Goal: Task Accomplishment & Management: Use online tool/utility

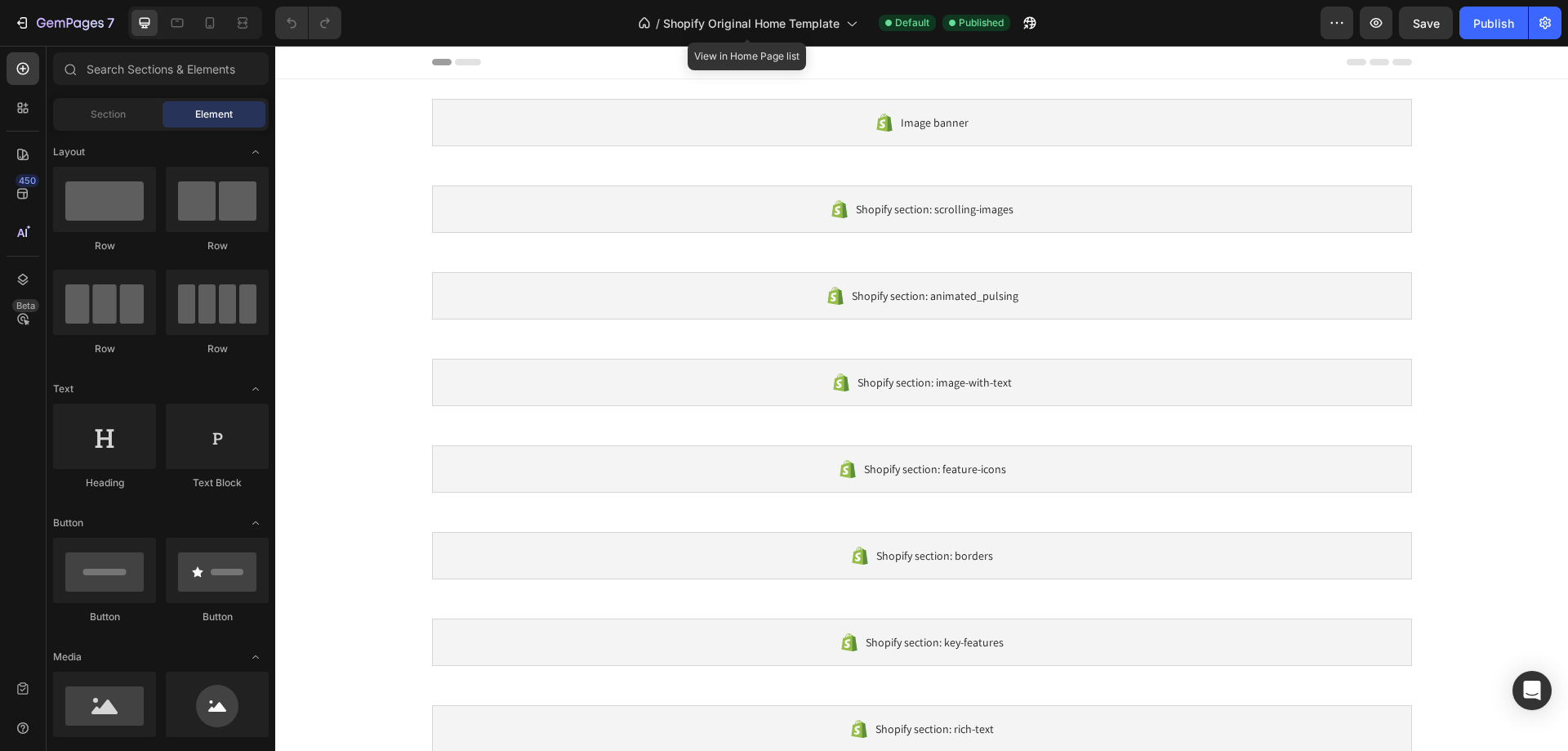
click at [787, 17] on div at bounding box center [783, 12] width 6 height 13
click at [805, 22] on span "Shopify Original Home Template" at bounding box center [752, 24] width 177 height 17
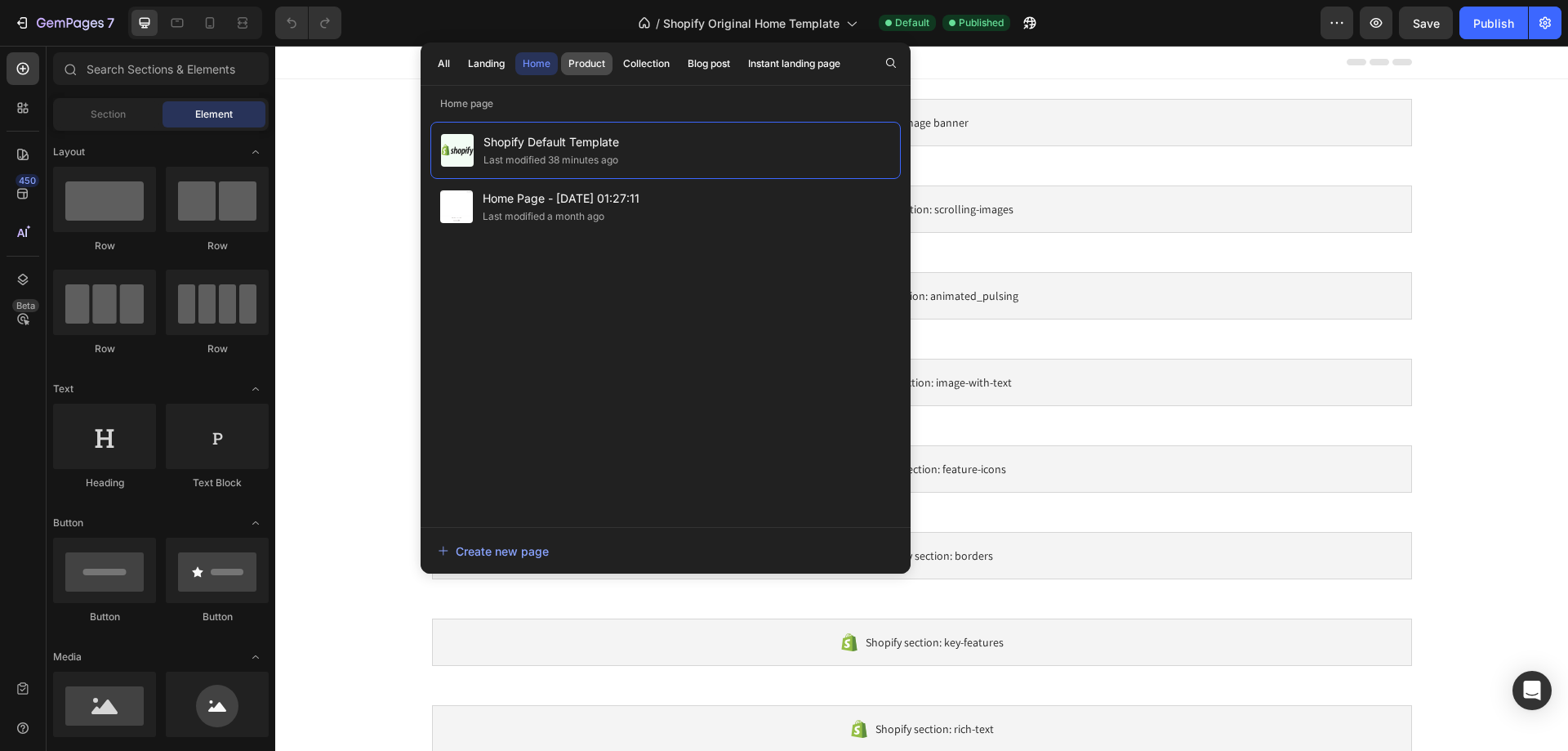
click at [593, 65] on div "Product" at bounding box center [586, 63] width 37 height 15
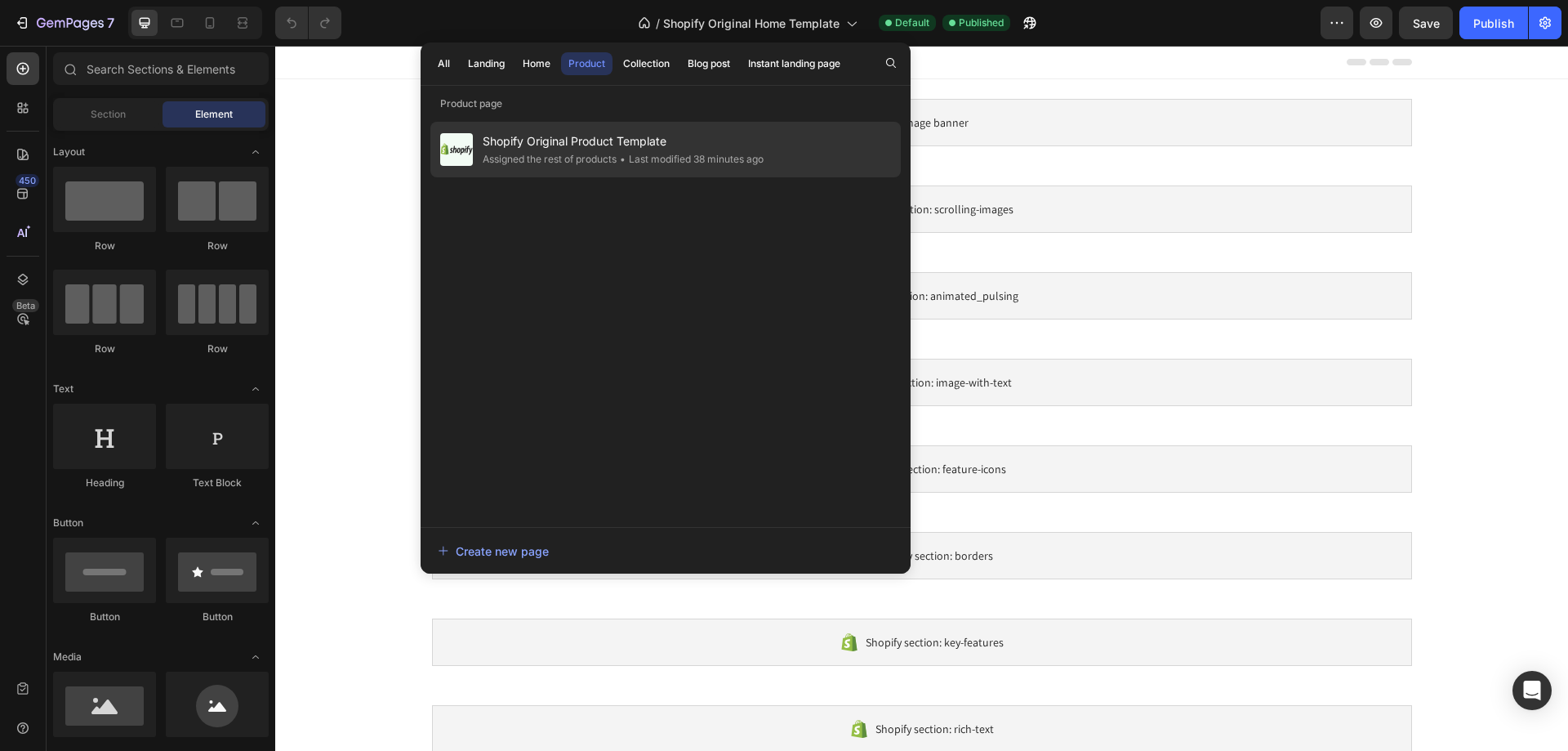
click at [617, 159] on div "Assigned the rest of products" at bounding box center [690, 159] width 147 height 17
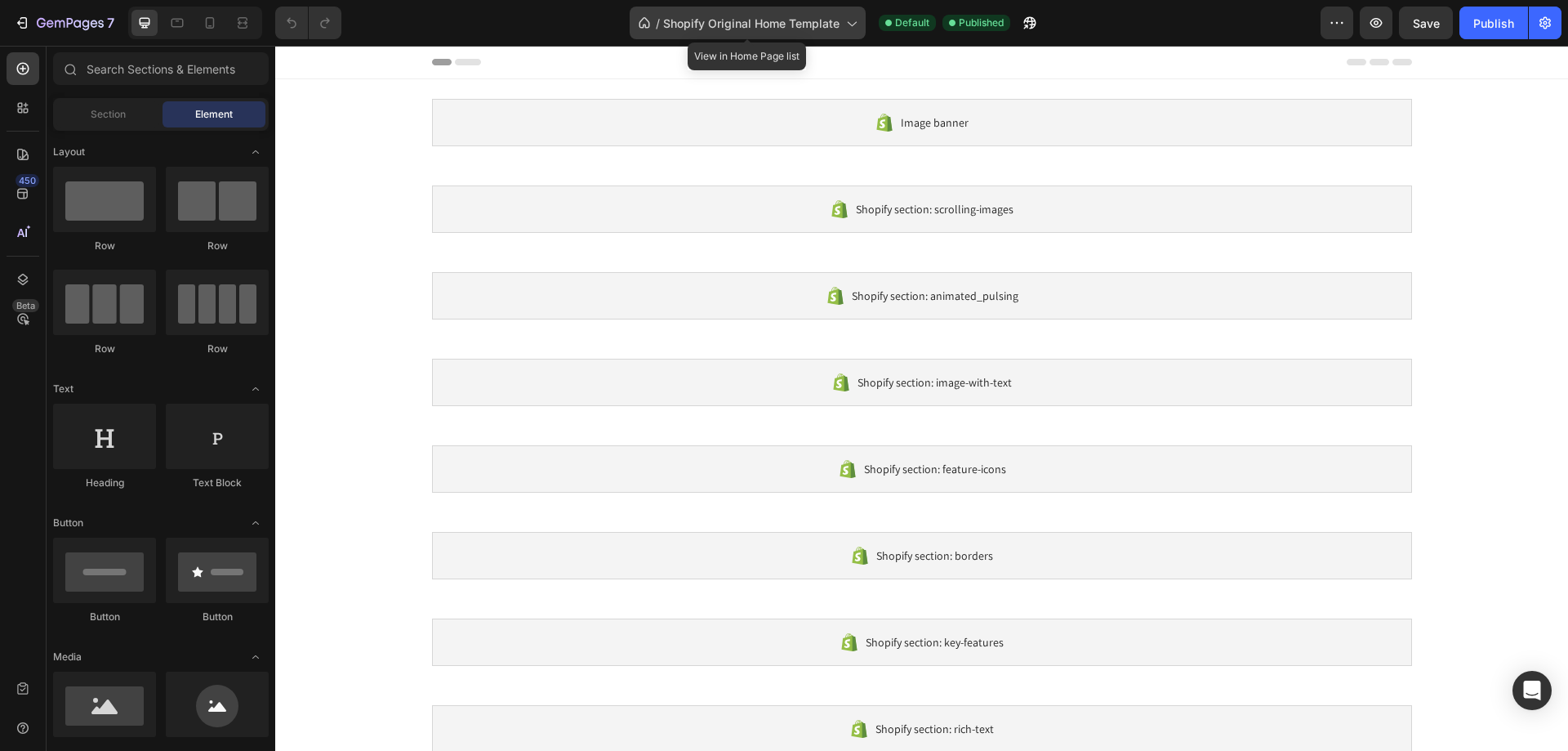
click at [691, 31] on span "Shopify Original Home Template" at bounding box center [752, 24] width 177 height 17
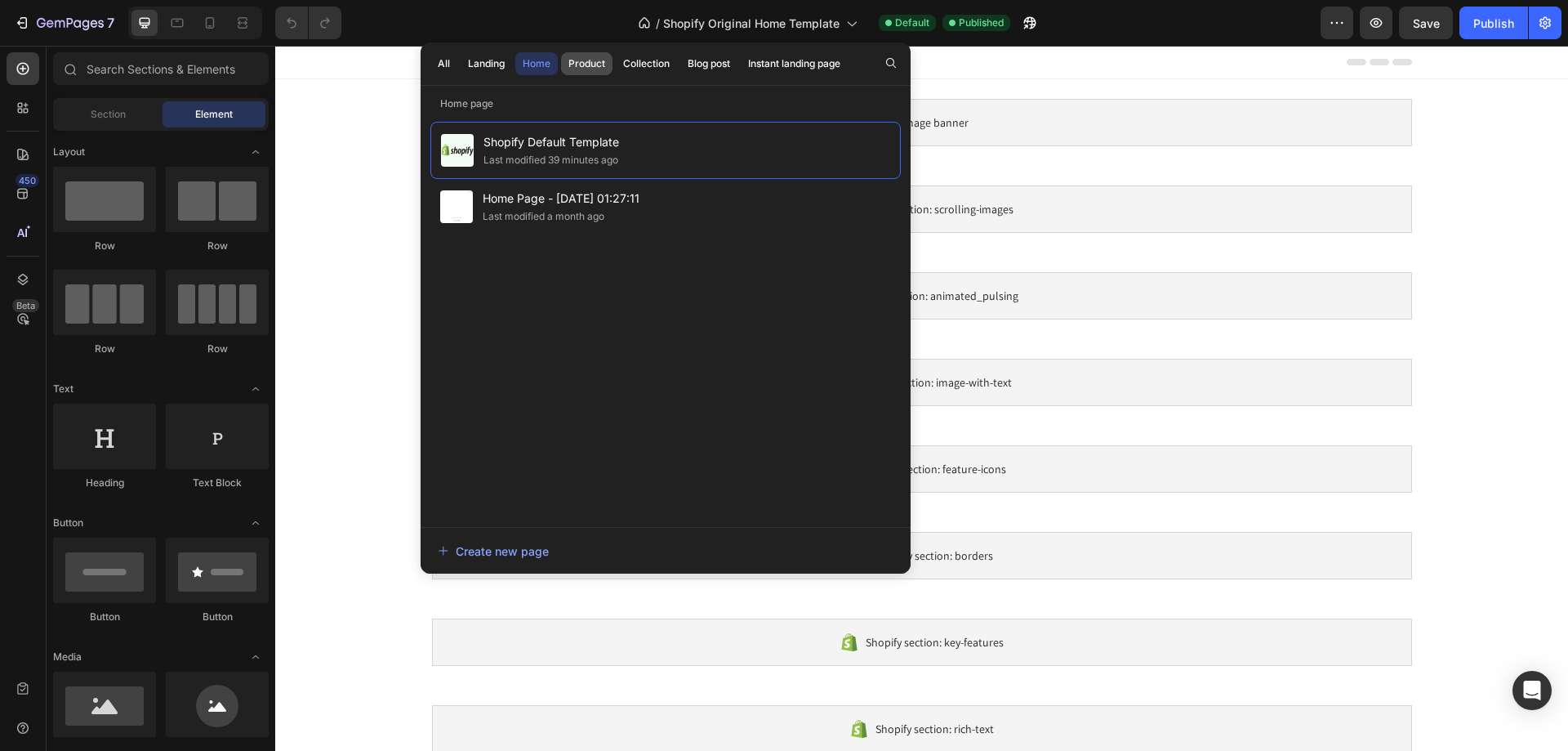
click at [571, 67] on div "Product" at bounding box center [586, 63] width 37 height 15
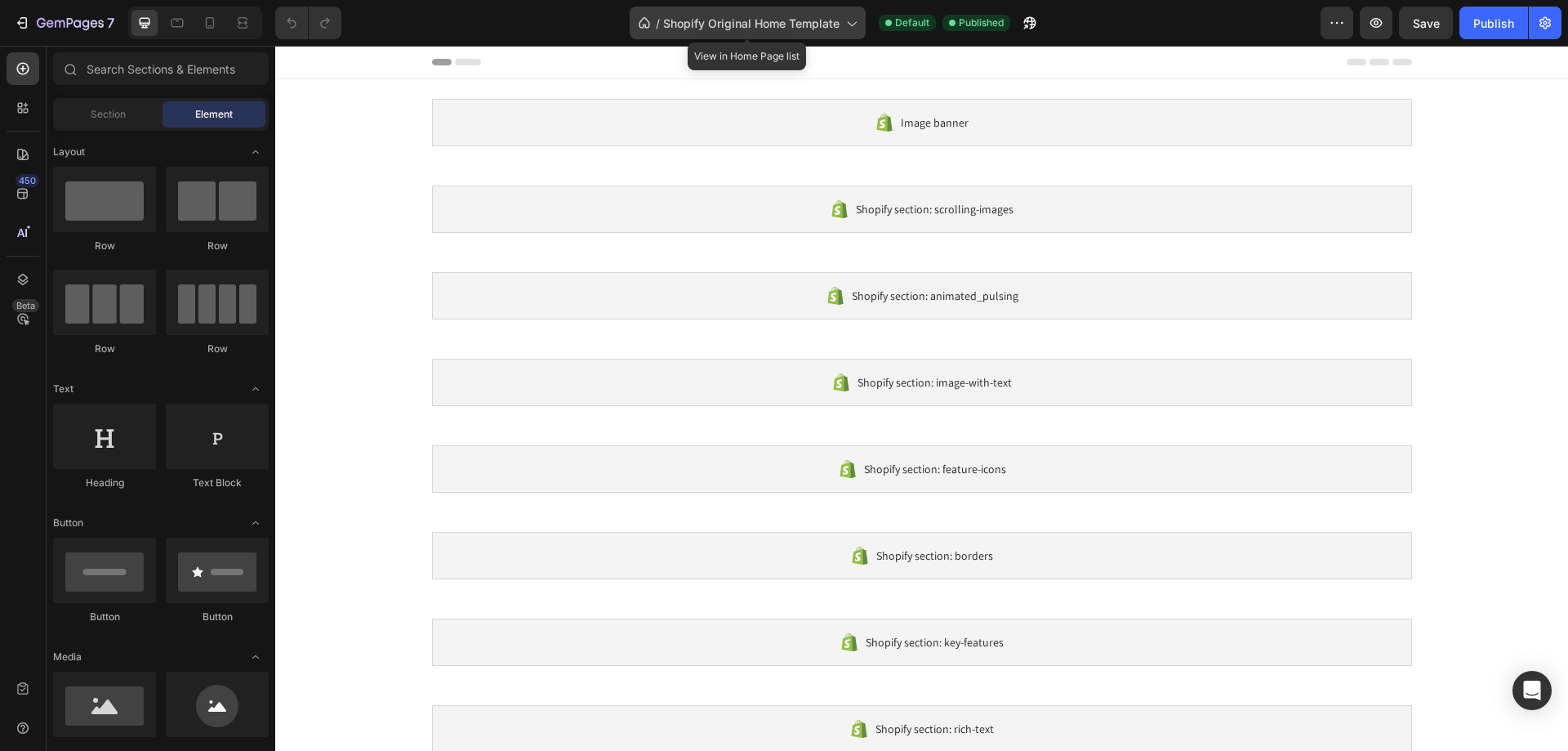
click at [659, 21] on span "/" at bounding box center [657, 24] width 4 height 17
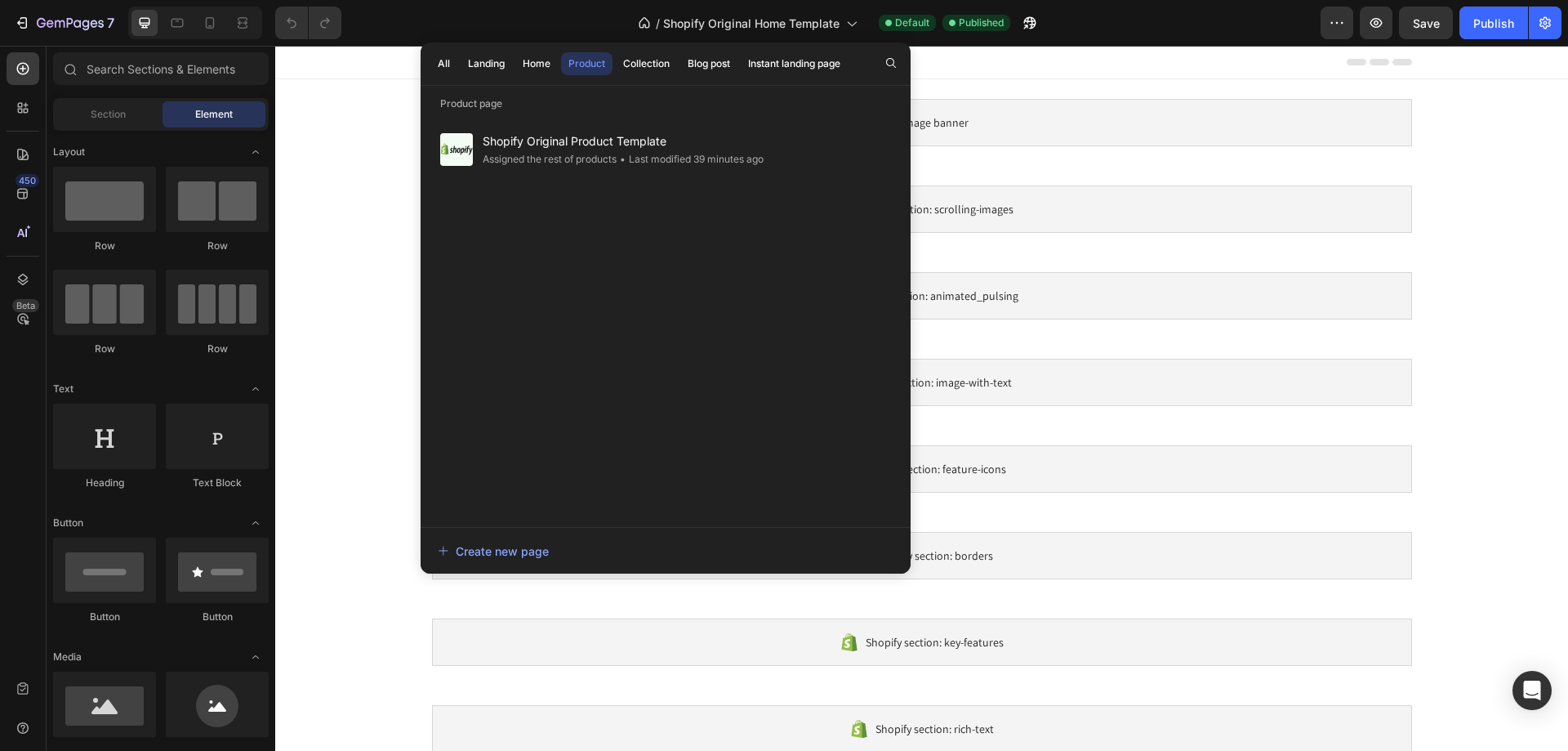
click at [457, 69] on div "All Landing Home Product Collection Blog post Instant landing page" at bounding box center [639, 64] width 437 height 43
click at [442, 67] on div "All" at bounding box center [444, 63] width 12 height 15
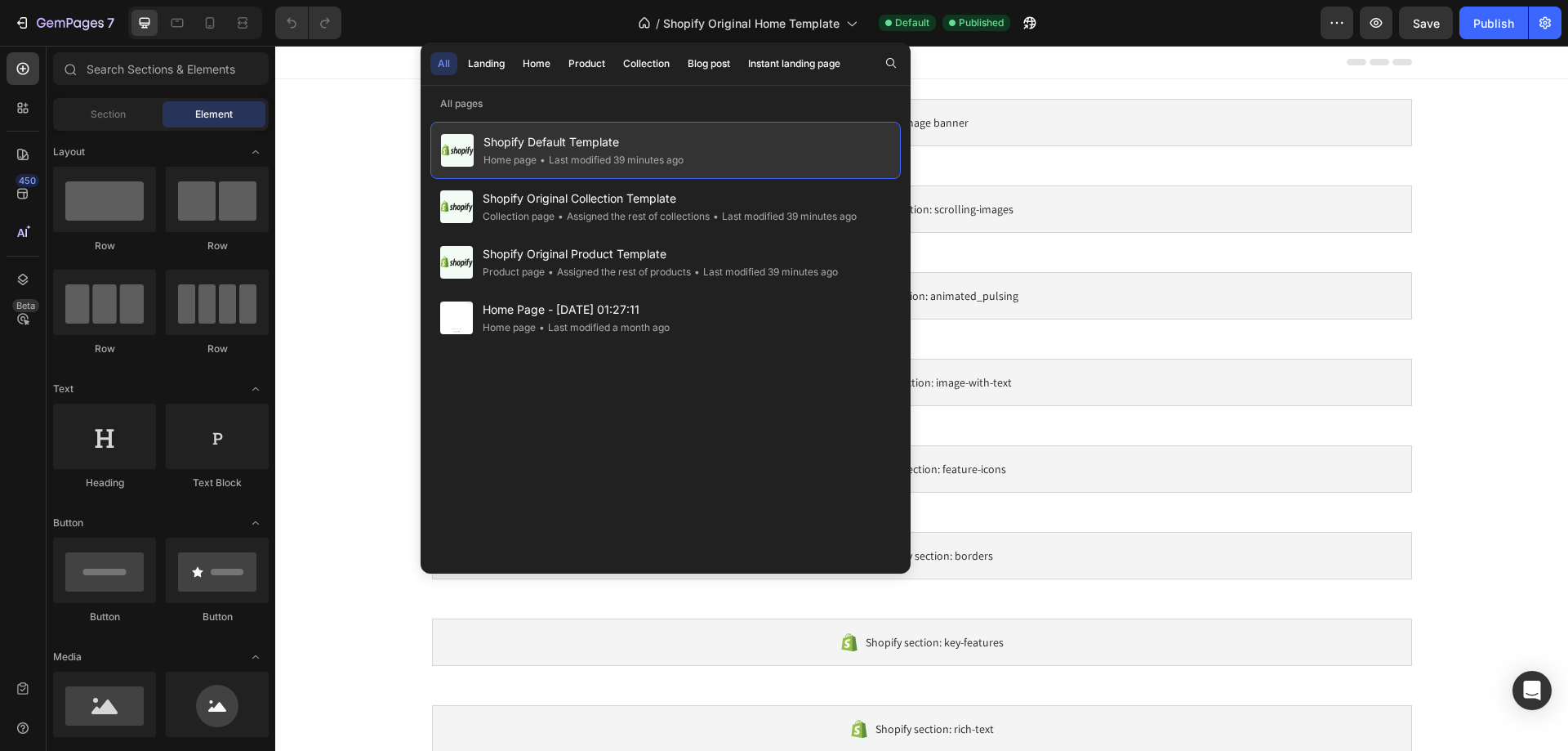
click at [567, 139] on span "Shopify Default Template" at bounding box center [583, 142] width 200 height 19
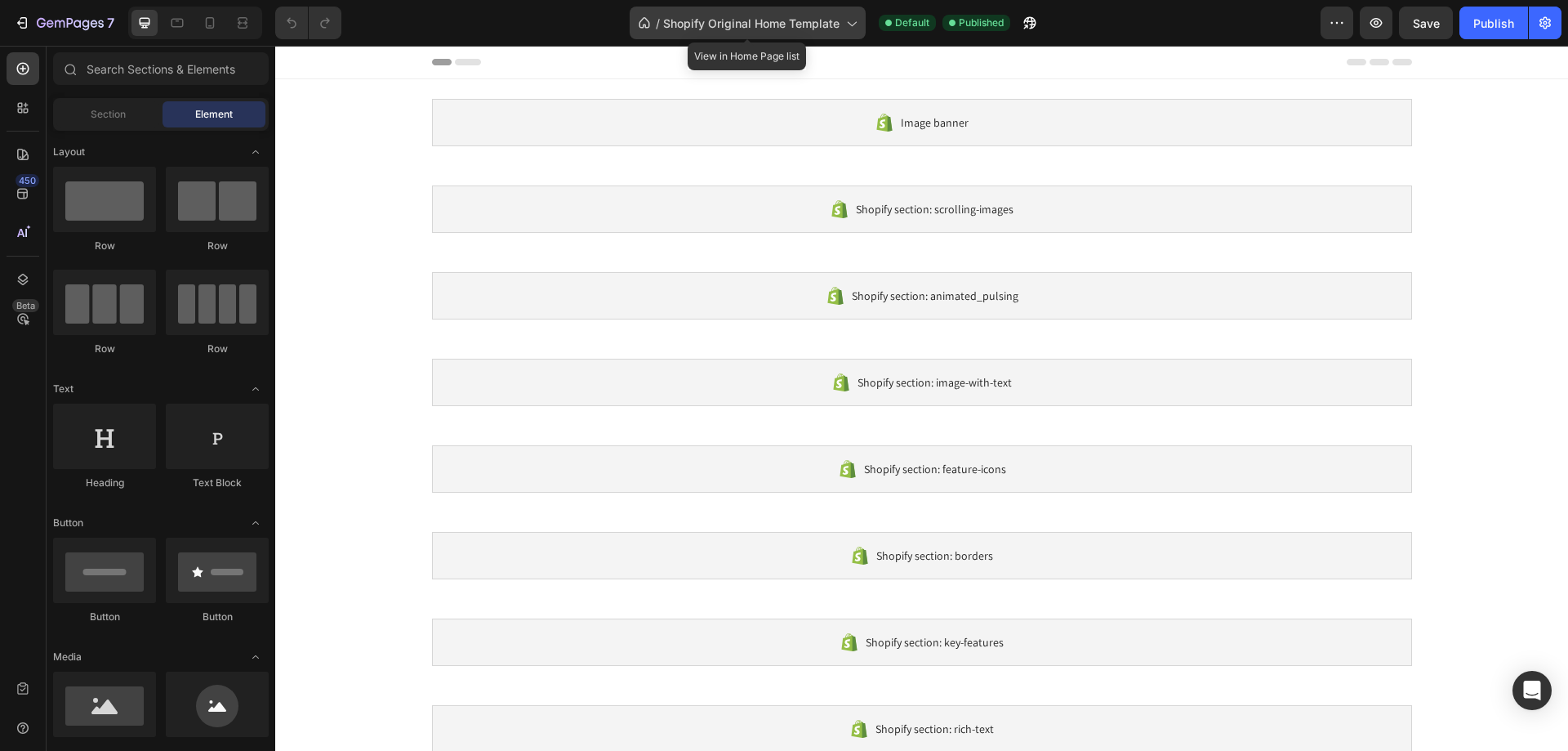
click at [725, 27] on span "Shopify Original Home Template" at bounding box center [752, 24] width 177 height 17
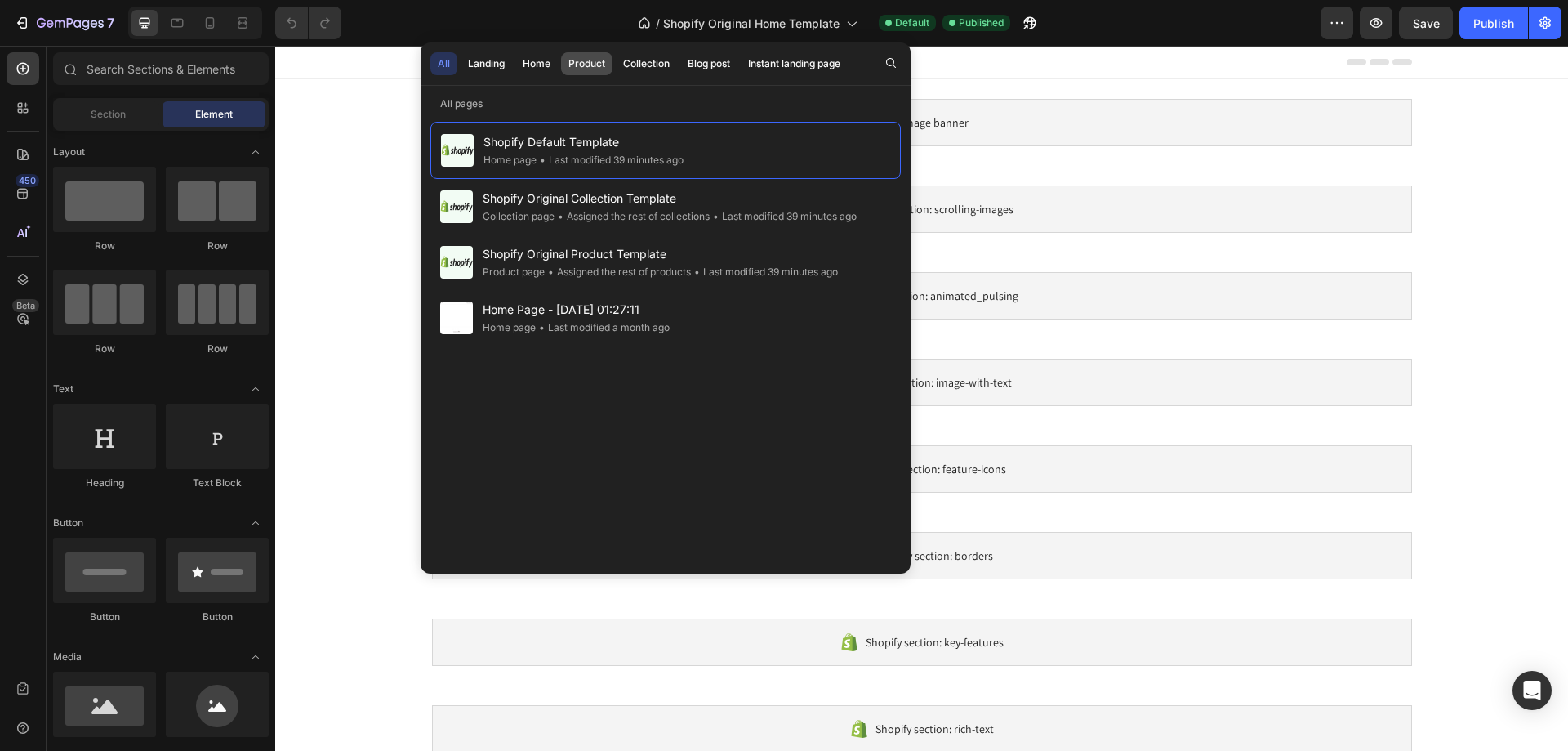
click at [593, 62] on div "Product" at bounding box center [586, 63] width 37 height 15
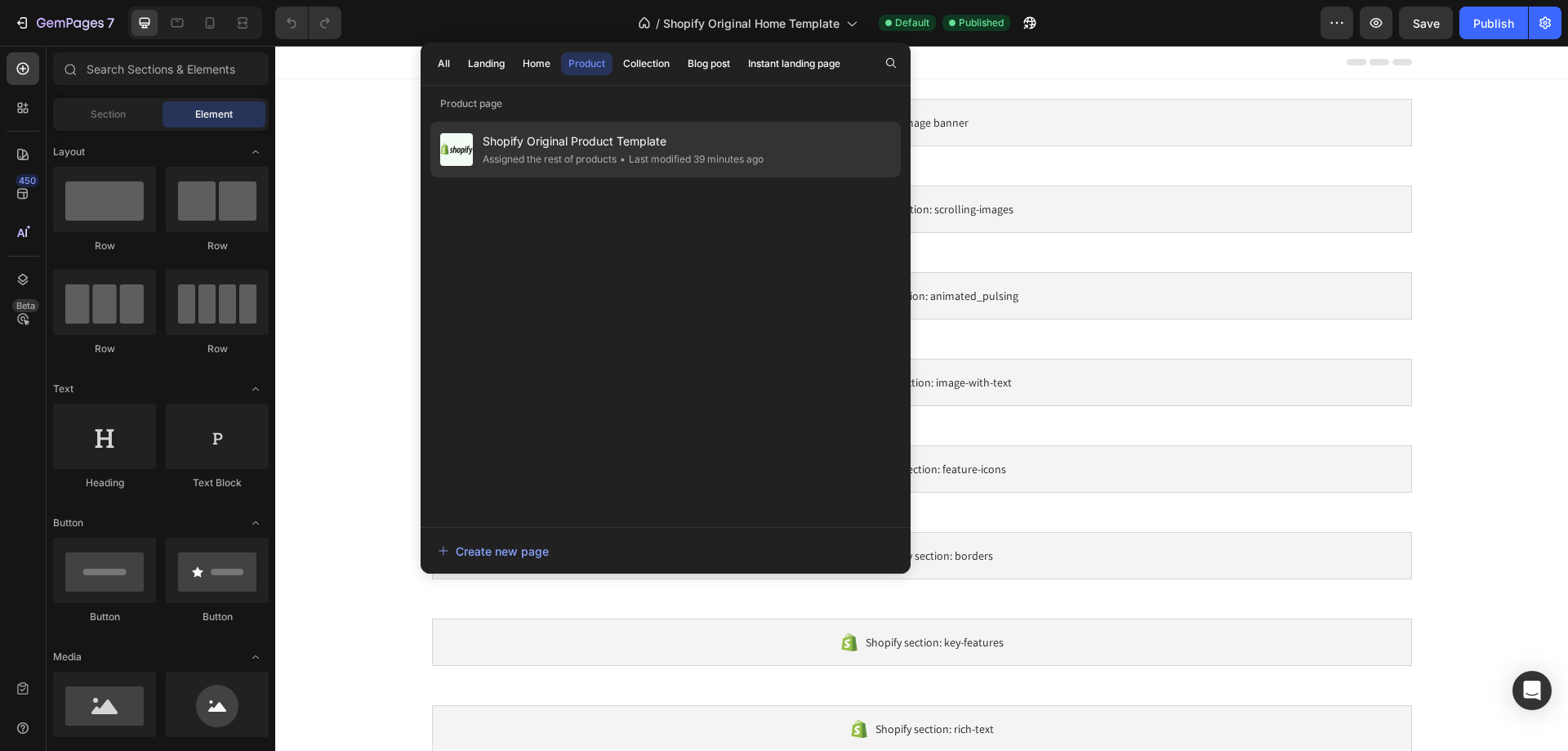
click at [617, 157] on div "Assigned the rest of products" at bounding box center [690, 159] width 147 height 17
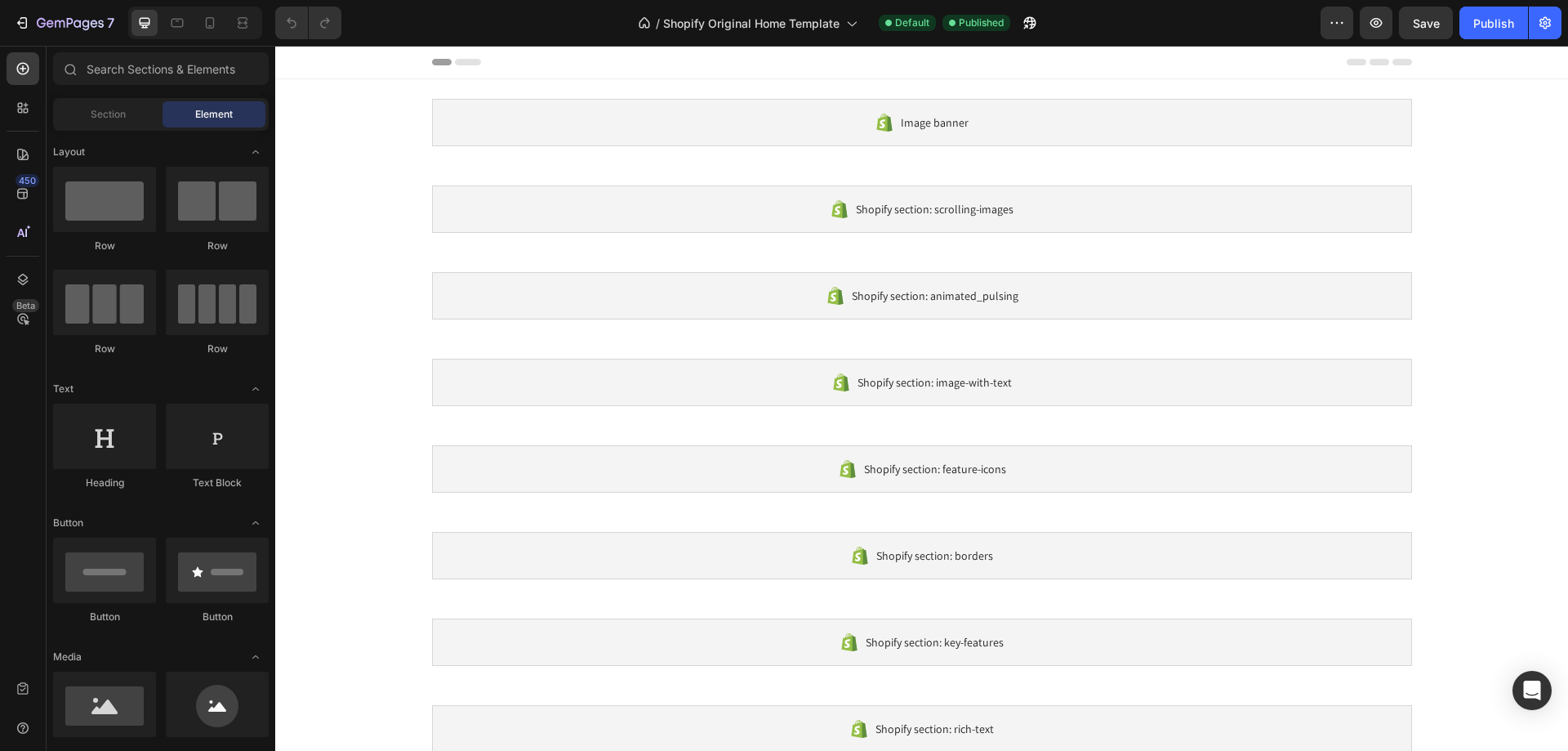
click at [815, 48] on div at bounding box center [921, 61] width 980 height 32
click at [812, 31] on span "Shopify Original Home Template" at bounding box center [752, 24] width 177 height 17
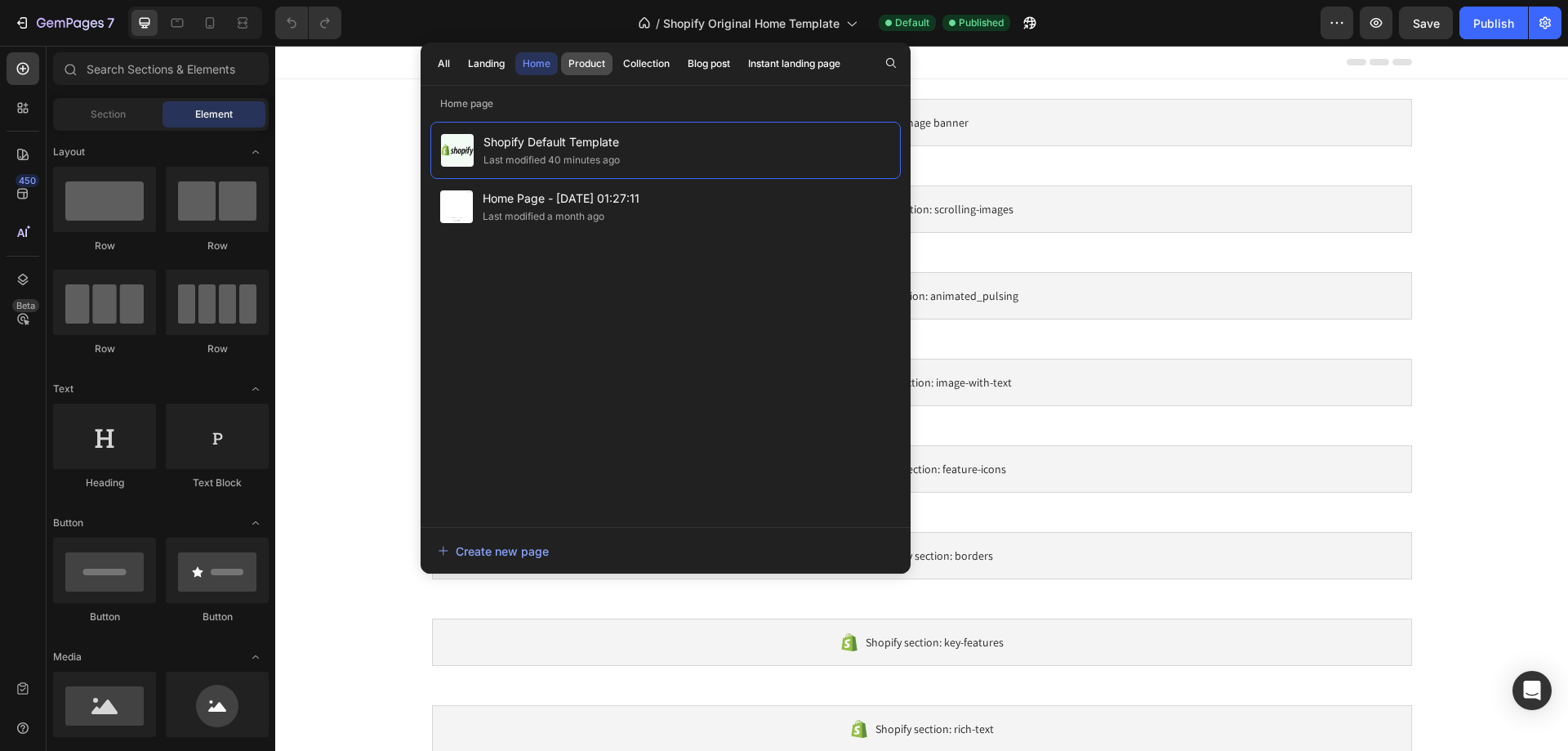
click at [596, 68] on div "Product" at bounding box center [586, 63] width 37 height 15
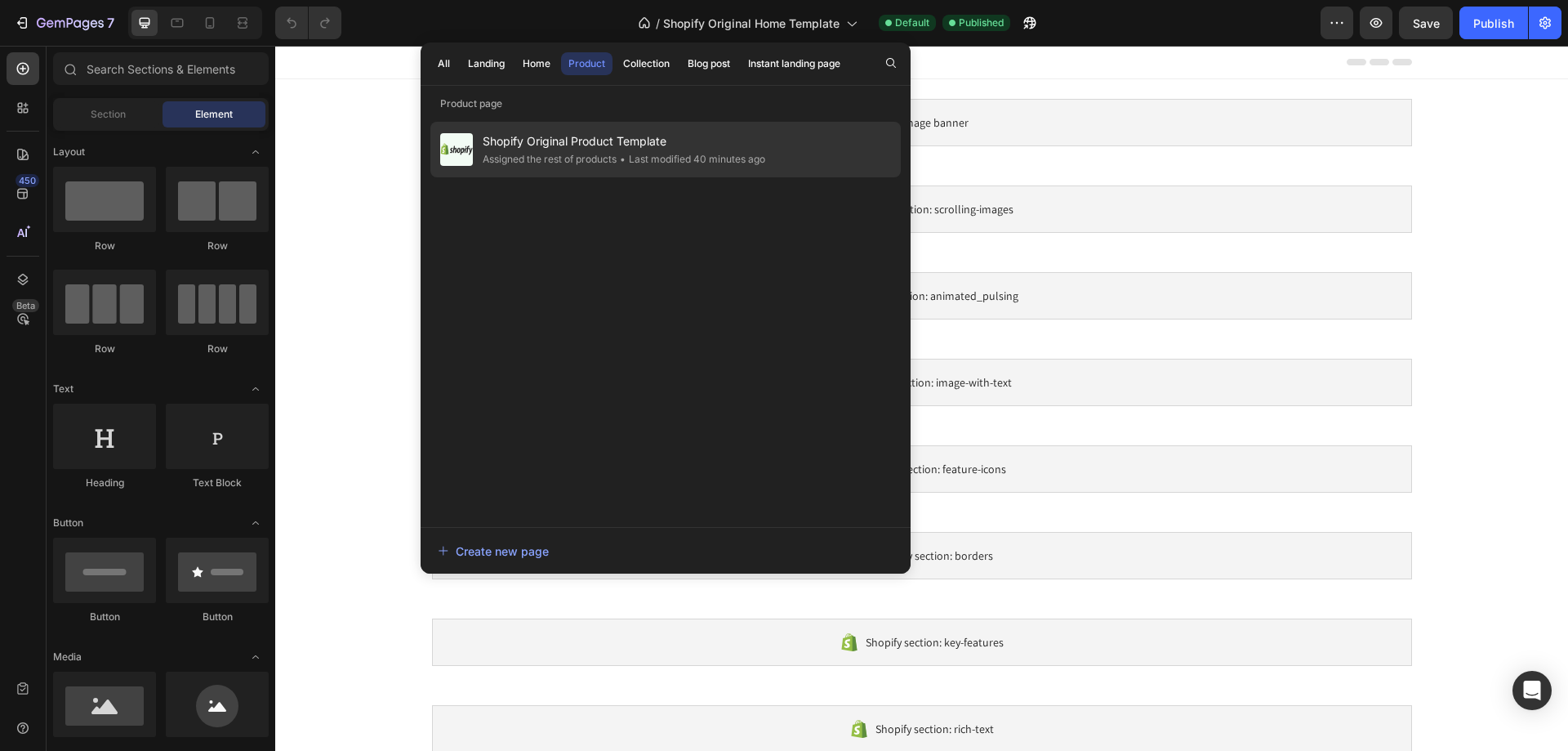
click at [617, 152] on div "Assigned the rest of products" at bounding box center [691, 159] width 149 height 17
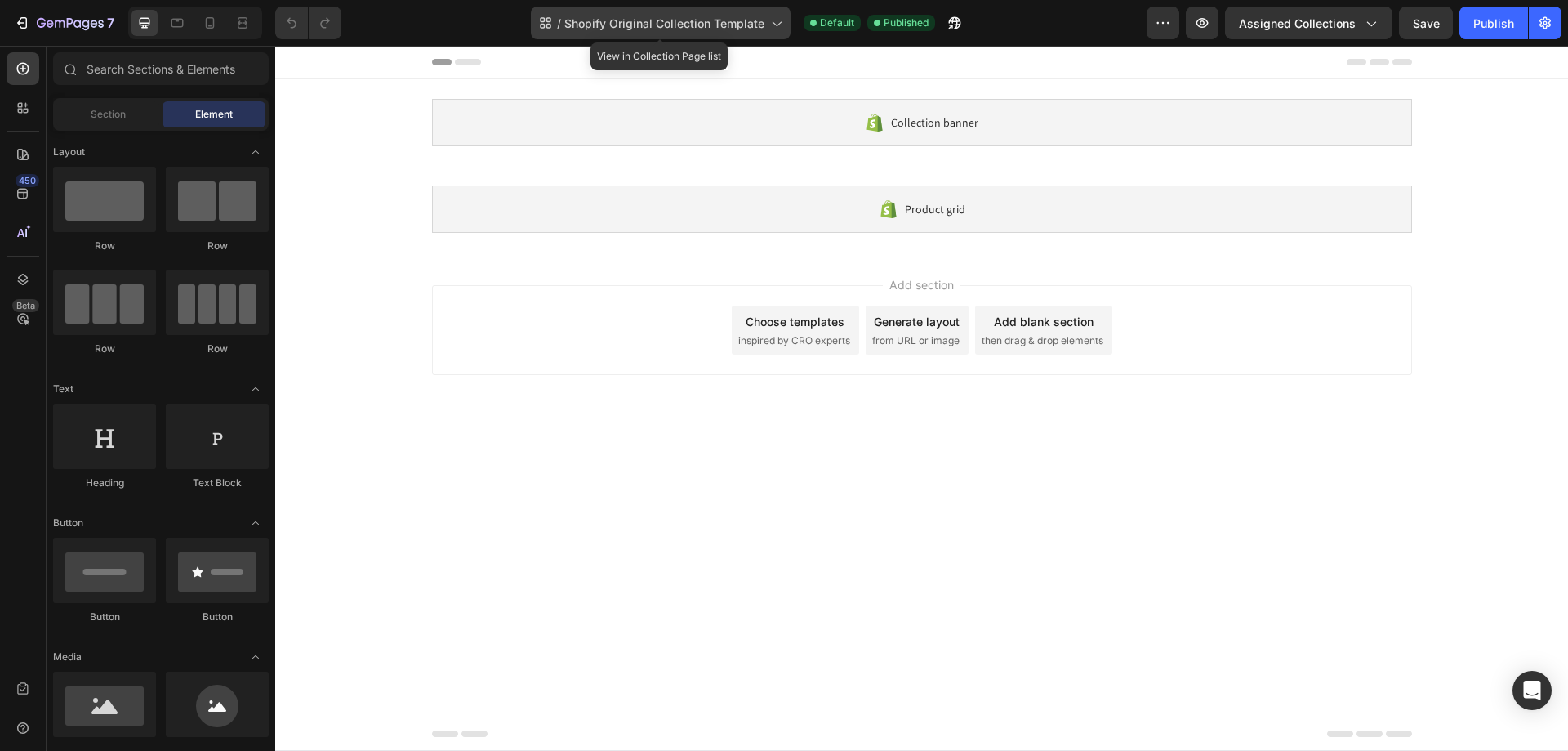
click at [725, 32] on div "/ Shopify Original Collection Template" at bounding box center [660, 22] width 260 height 32
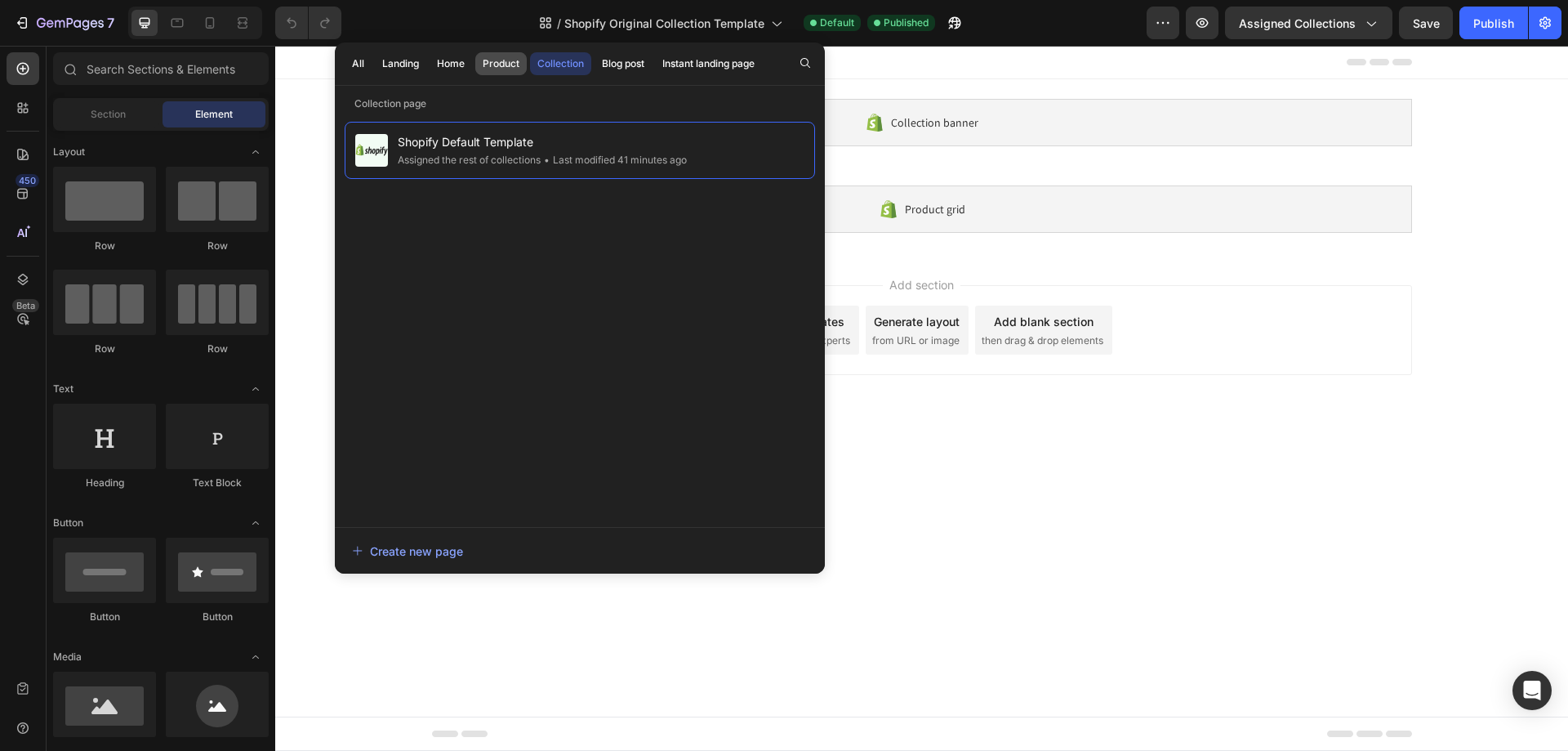
click at [486, 56] on button "Product" at bounding box center [501, 64] width 52 height 23
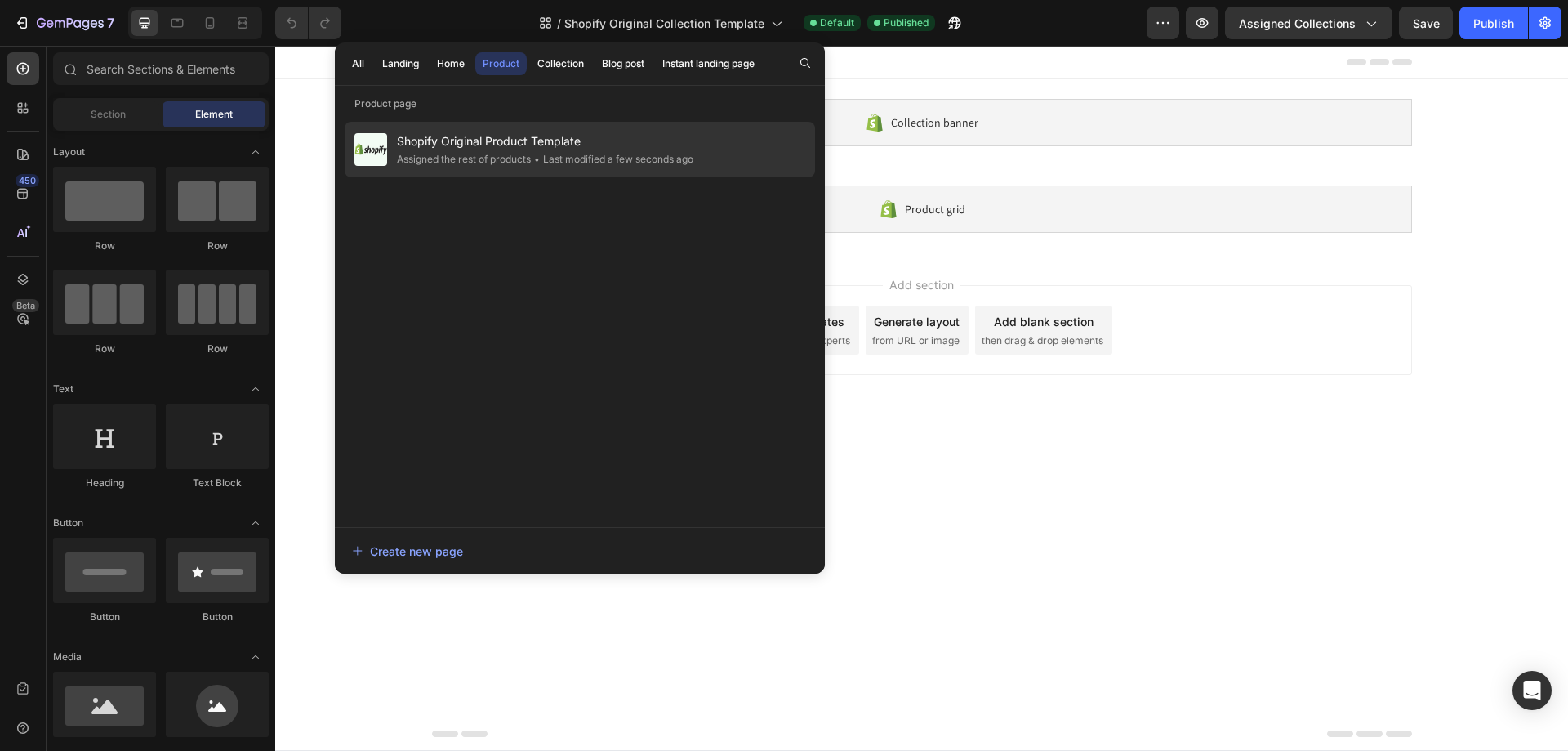
click at [492, 143] on span "Shopify Original Product Template" at bounding box center [545, 141] width 296 height 19
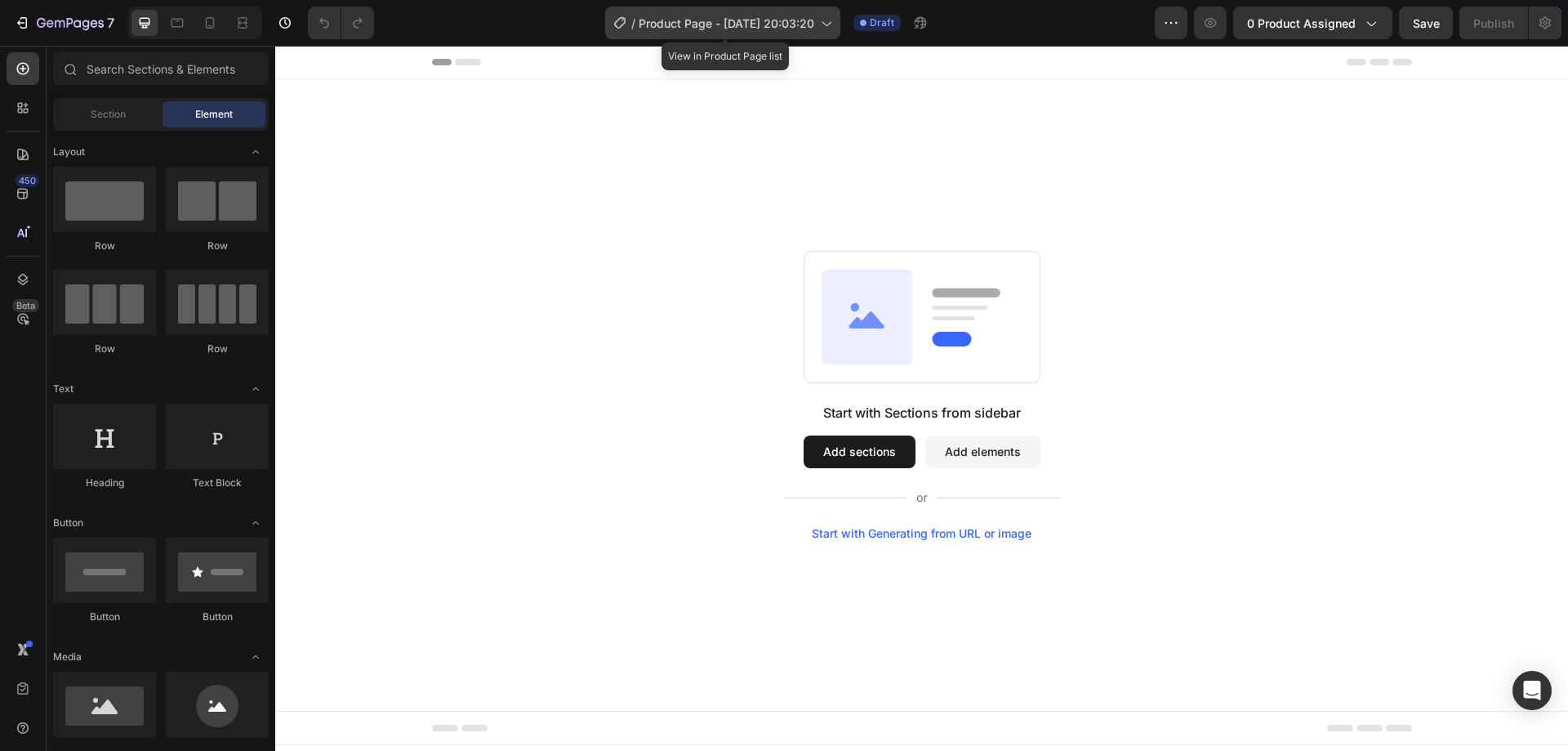
click at [781, 21] on span "Product Page - [DATE] 20:03:20" at bounding box center [726, 24] width 176 height 17
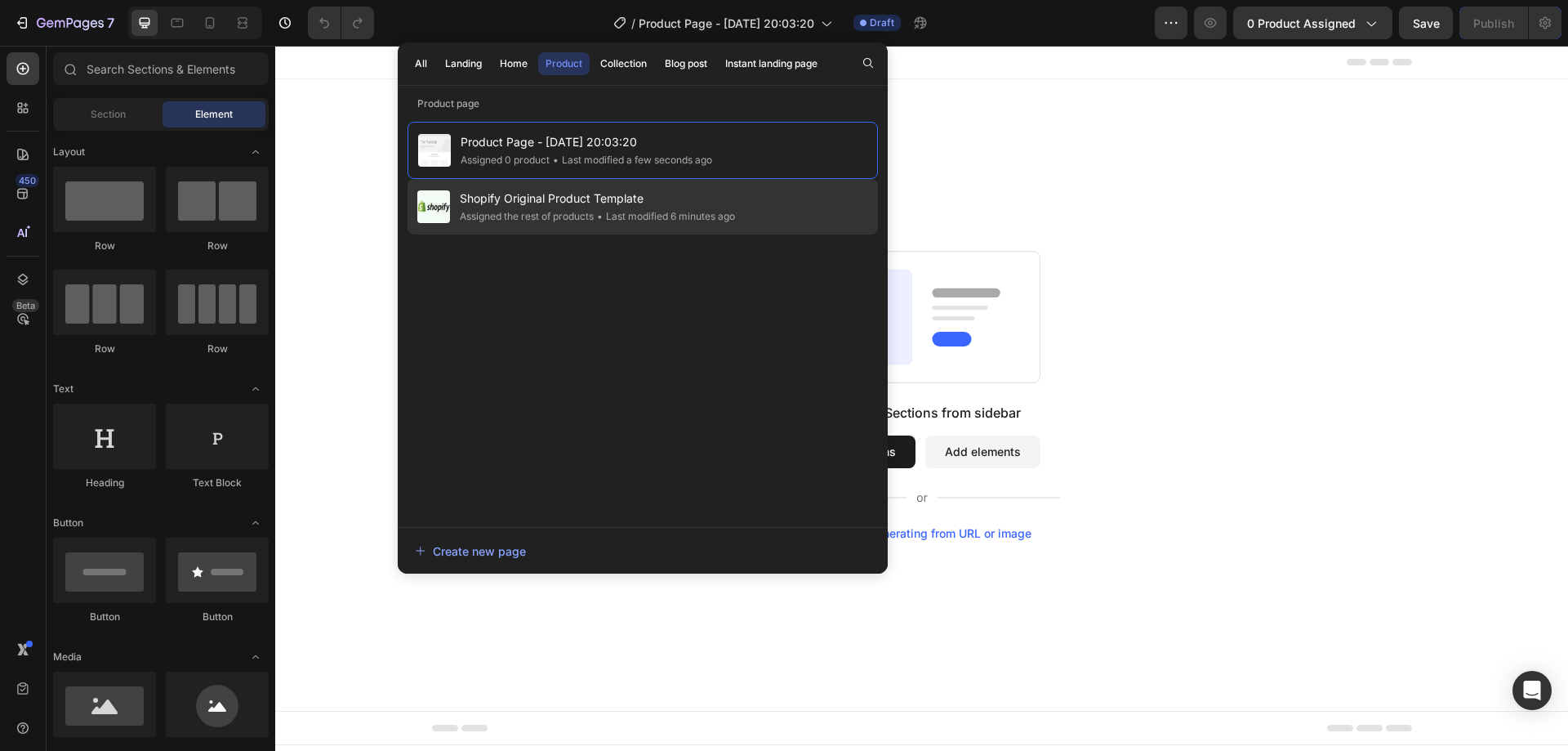
click at [565, 208] on div "Assigned the rest of products" at bounding box center [526, 216] width 134 height 17
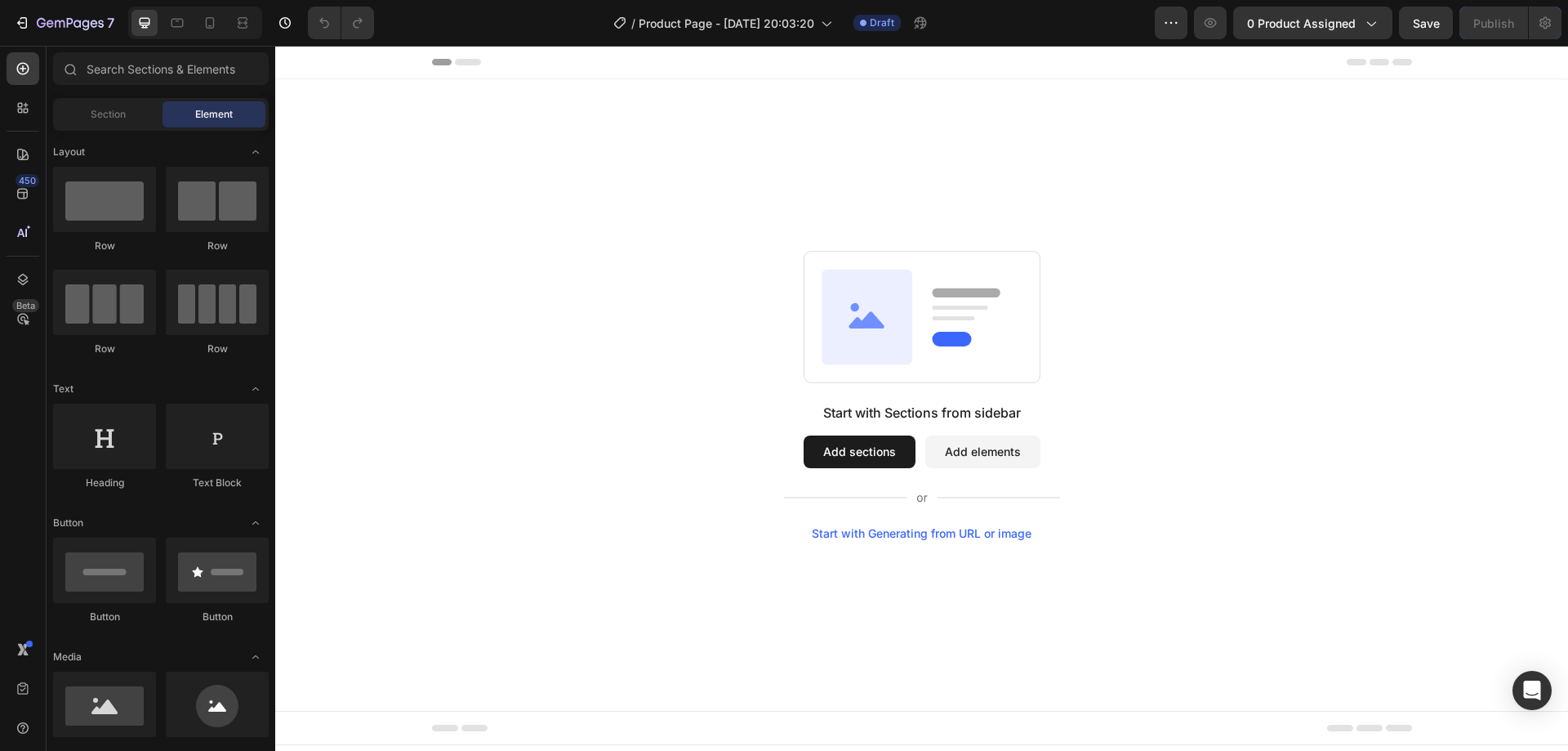
click at [876, 467] on button "Add sections" at bounding box center [860, 451] width 112 height 32
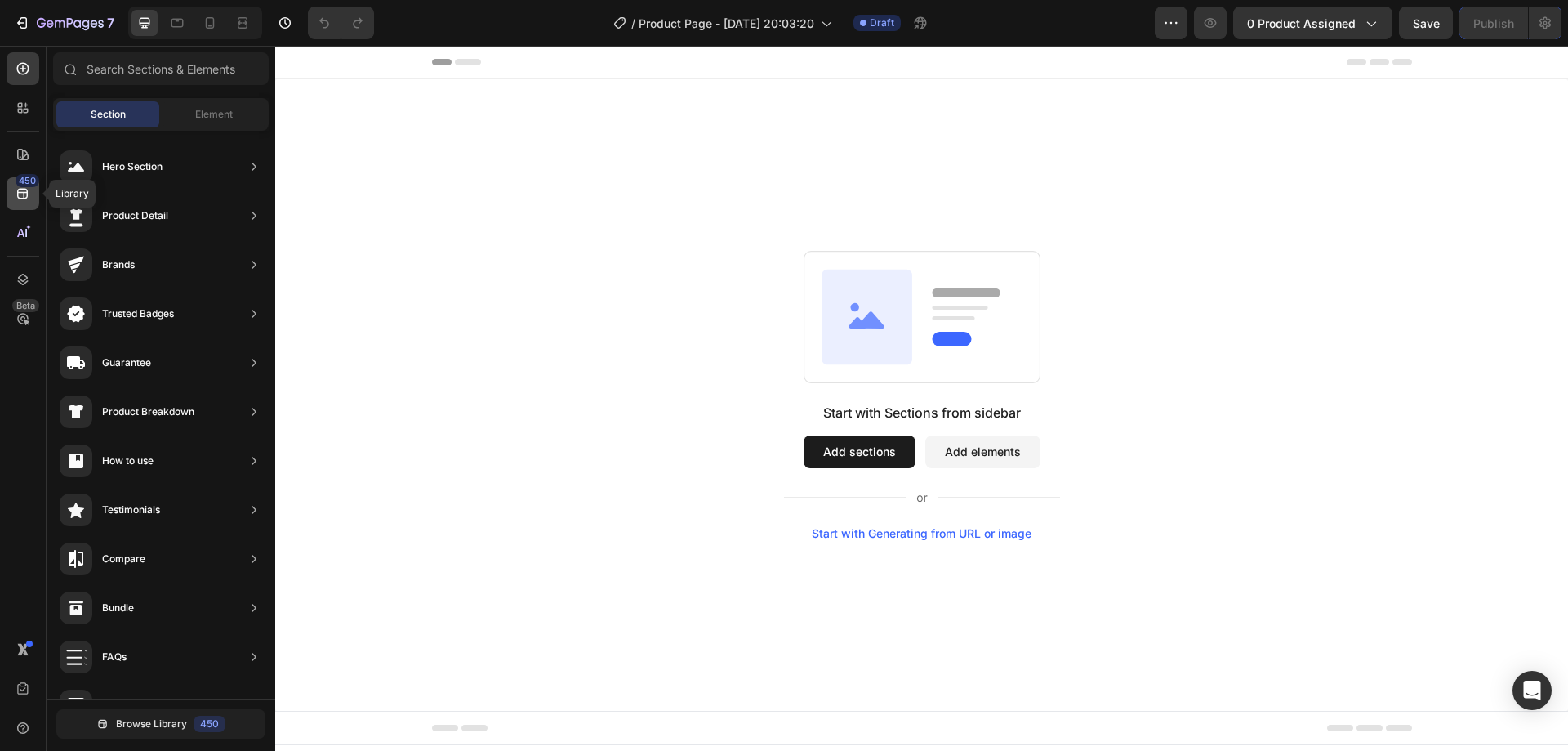
click at [30, 198] on icon at bounding box center [23, 193] width 17 height 17
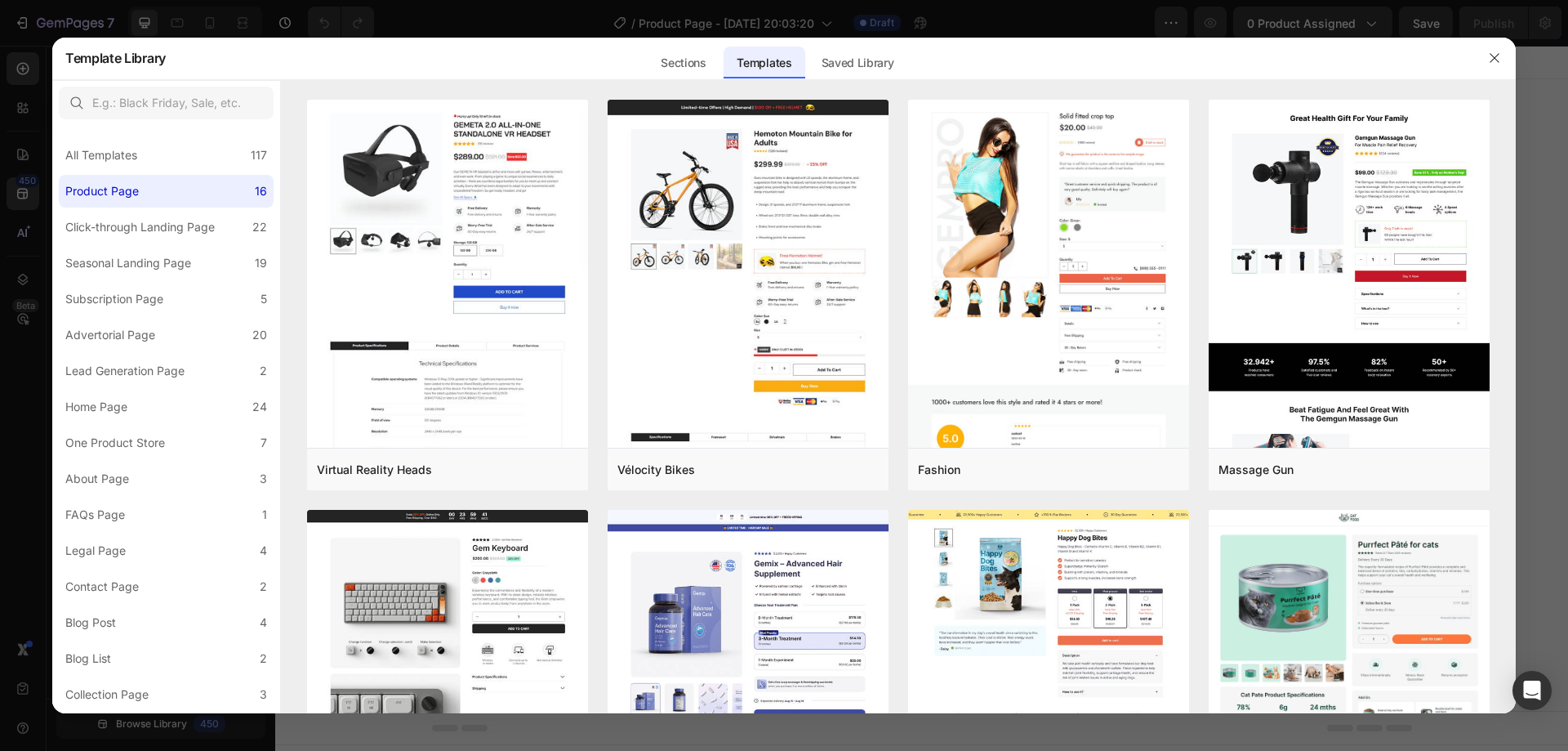
click at [29, 243] on div at bounding box center [784, 375] width 1568 height 751
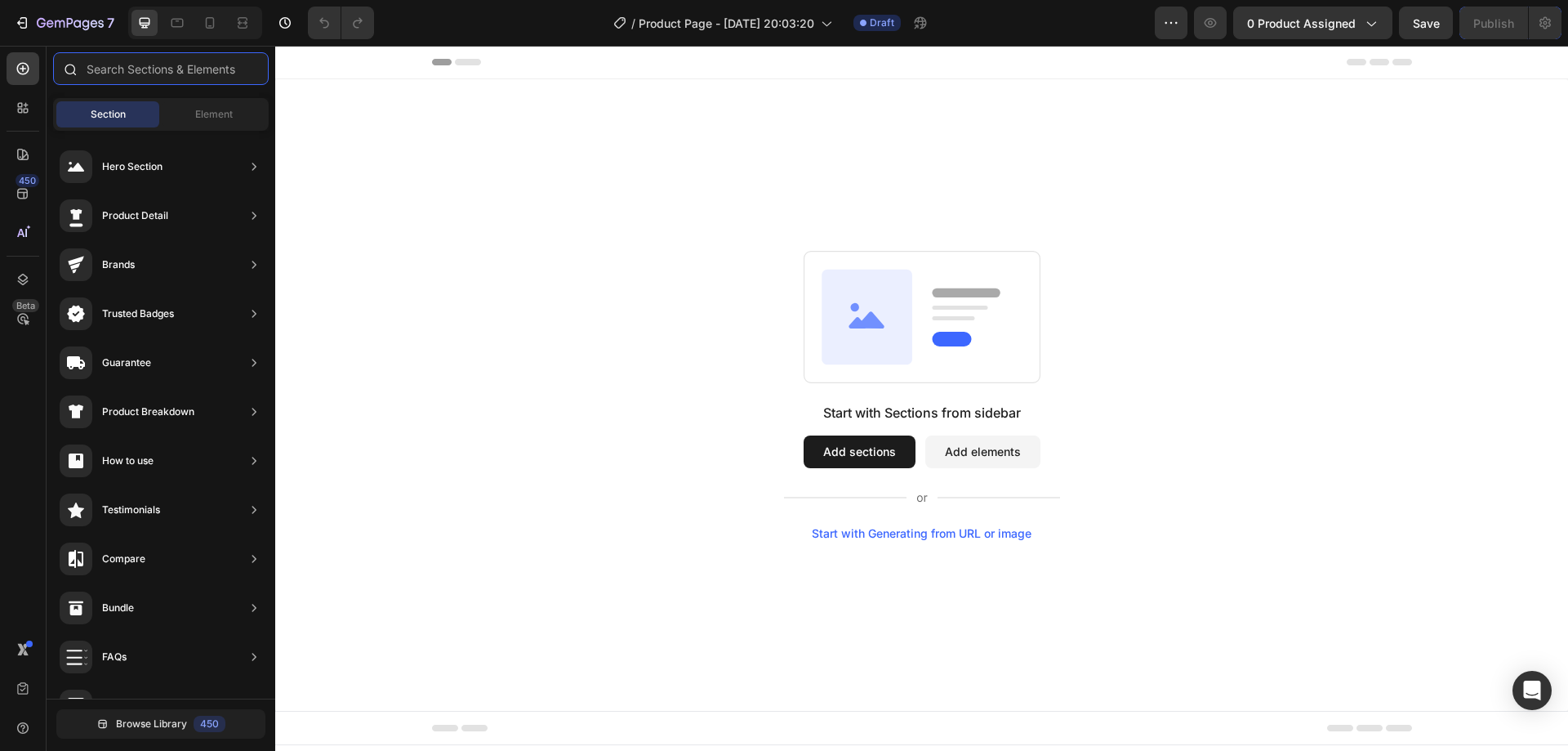
click at [147, 65] on input "text" at bounding box center [161, 68] width 216 height 32
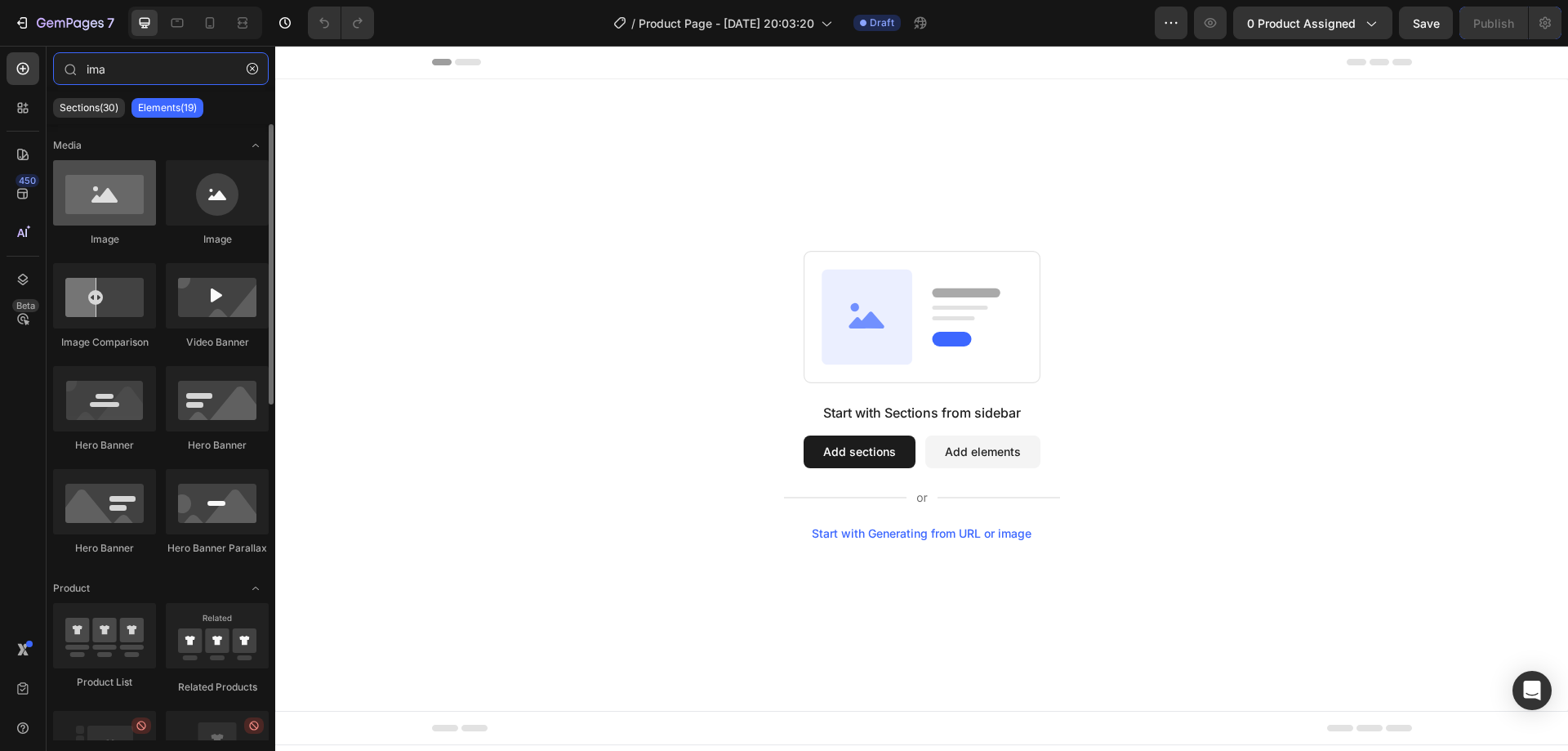
type input "ima"
click at [98, 219] on div at bounding box center [105, 192] width 103 height 66
click at [128, 198] on div at bounding box center [105, 192] width 103 height 66
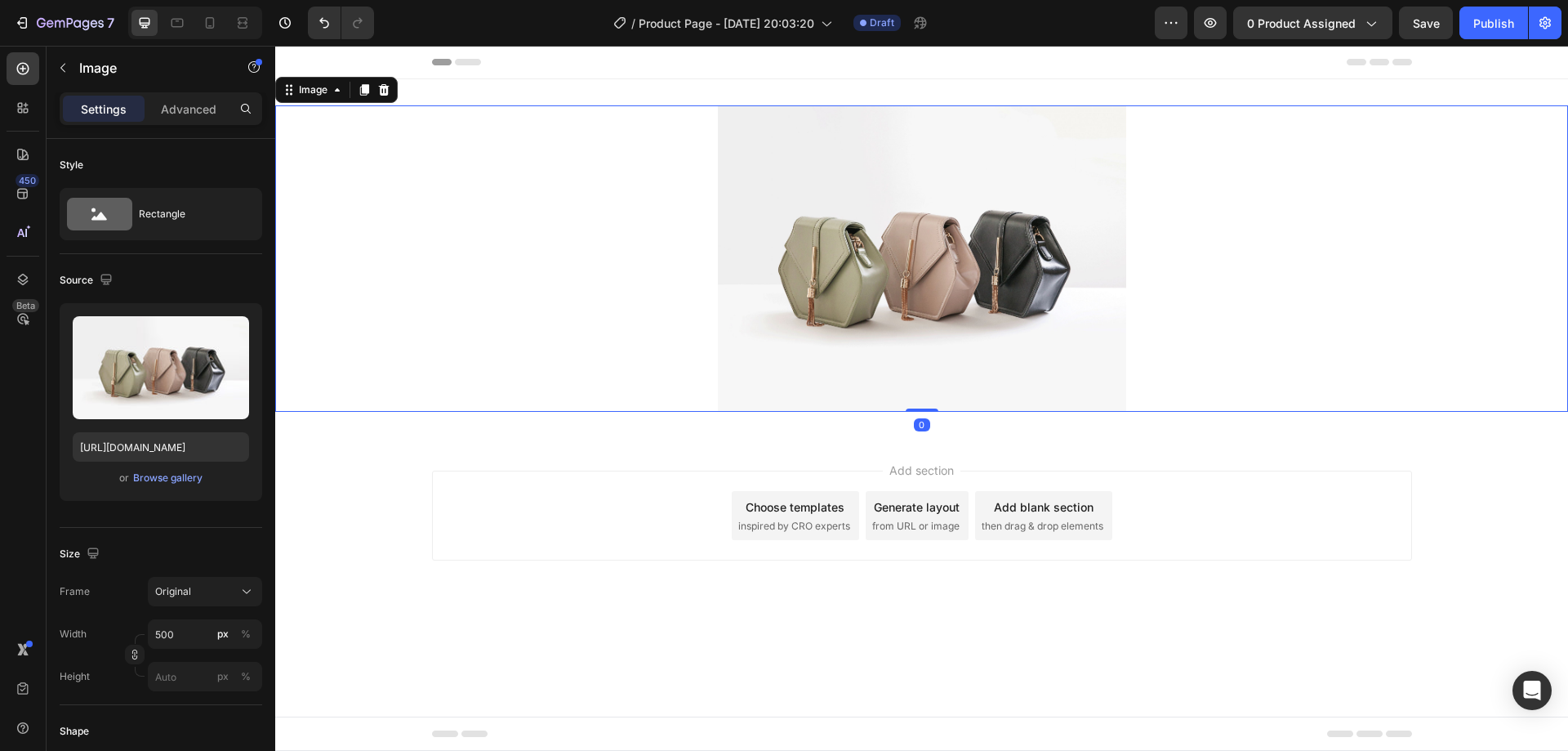
click at [891, 254] on img at bounding box center [921, 259] width 408 height 306
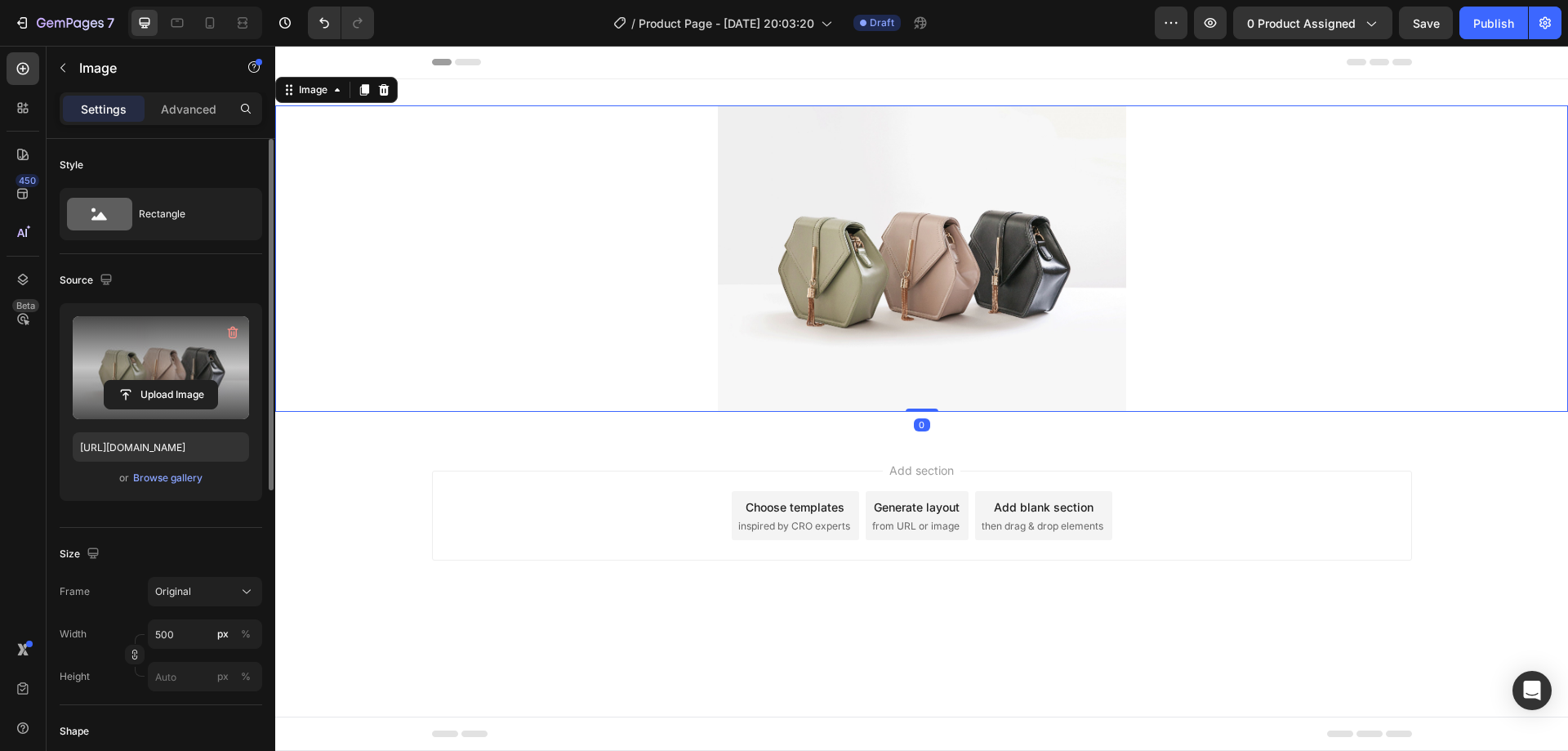
click at [205, 352] on label at bounding box center [161, 368] width 177 height 103
click at [205, 380] on input "file" at bounding box center [161, 394] width 113 height 28
click at [234, 322] on button "button" at bounding box center [232, 332] width 26 height 26
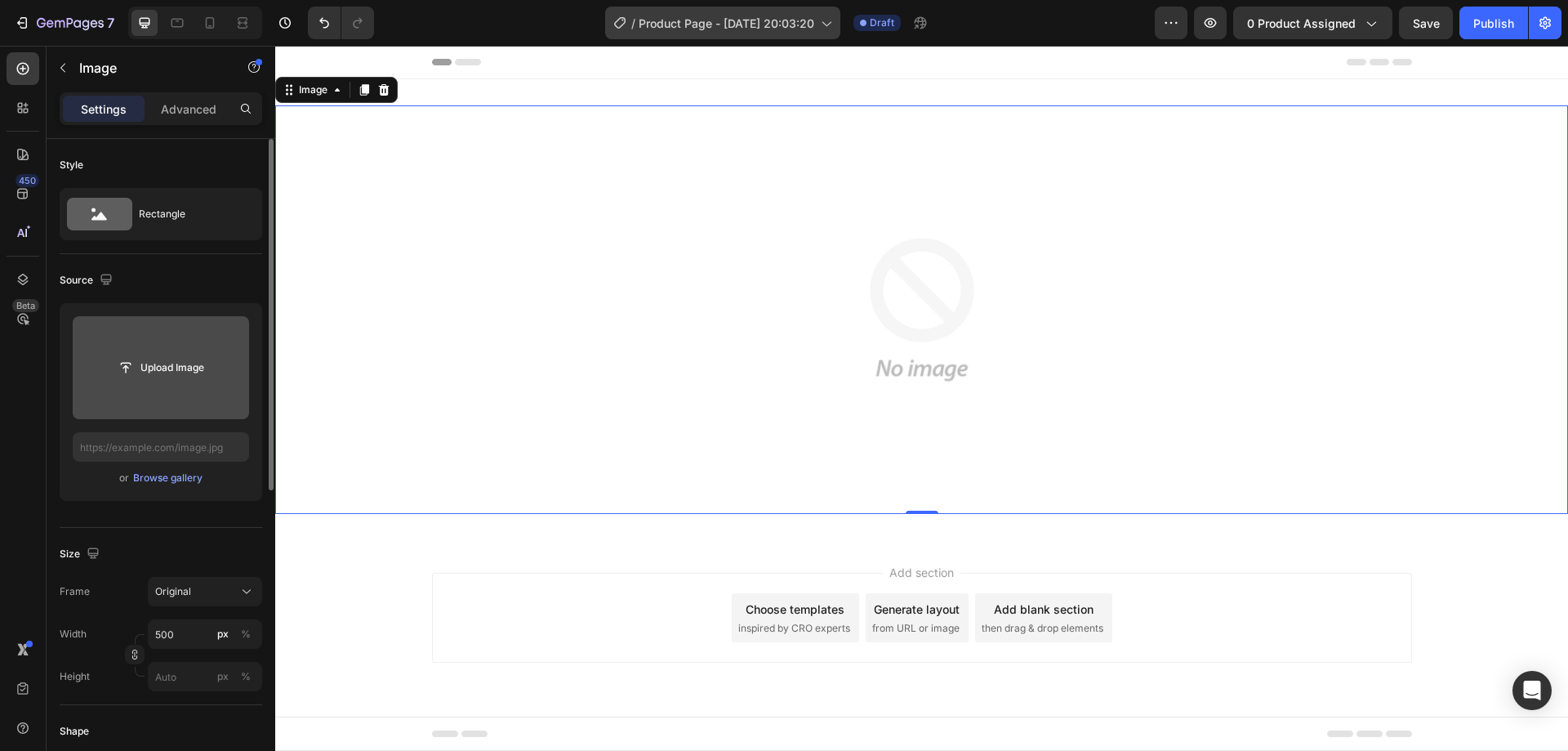
click at [766, 31] on span "Product Page - [DATE] 20:03:20" at bounding box center [726, 24] width 176 height 17
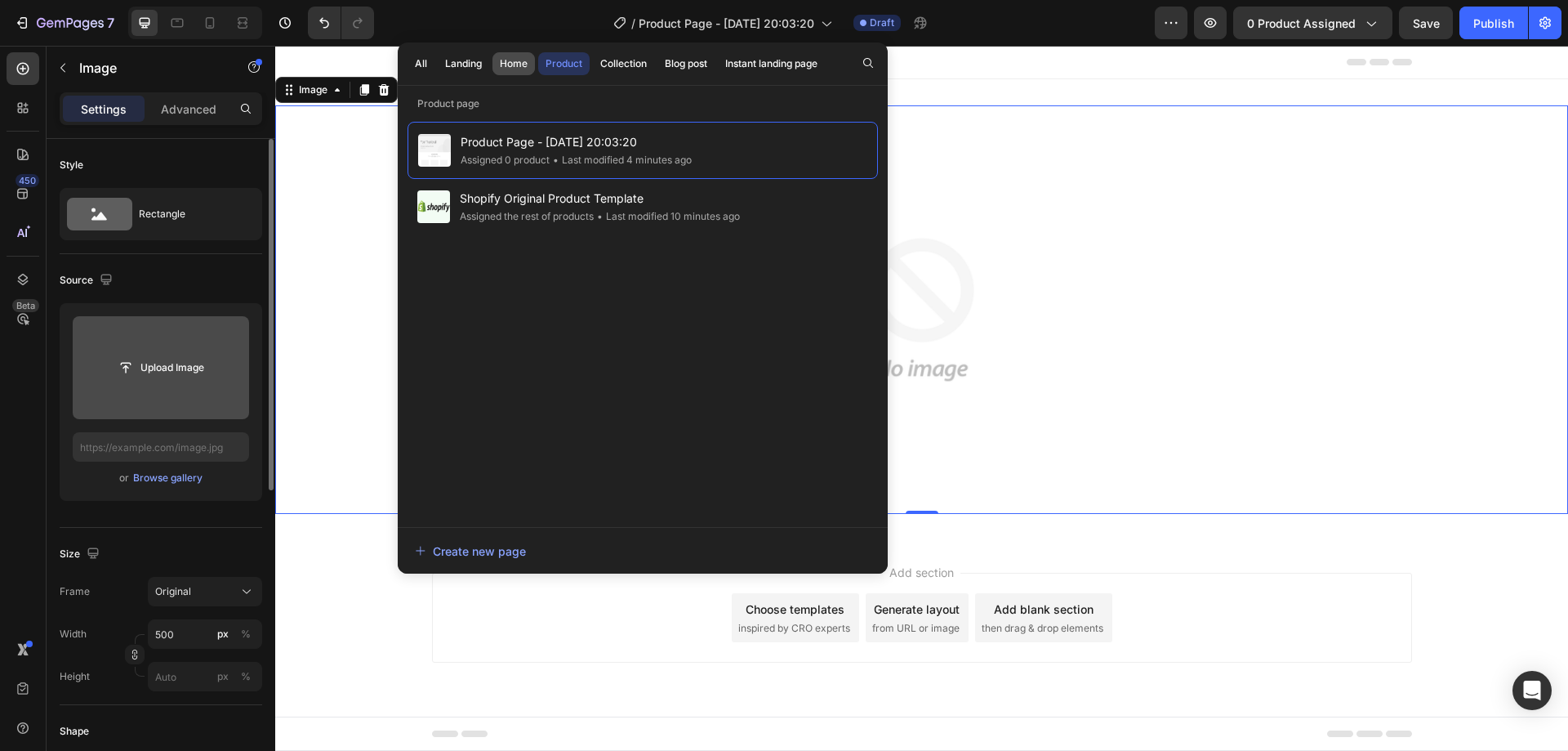
click at [531, 67] on button "Home" at bounding box center [513, 64] width 43 height 23
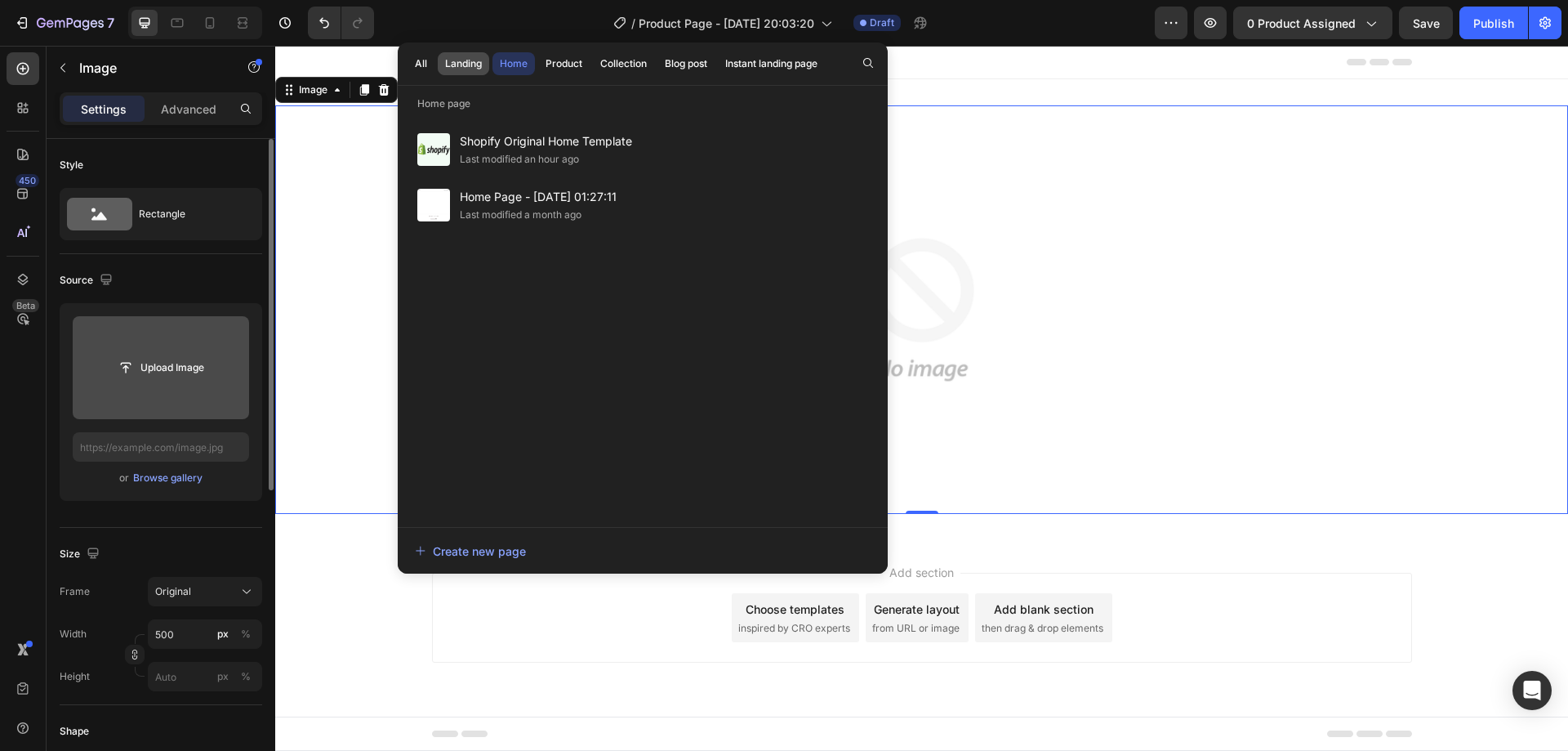
click at [466, 68] on div "Landing" at bounding box center [463, 63] width 37 height 15
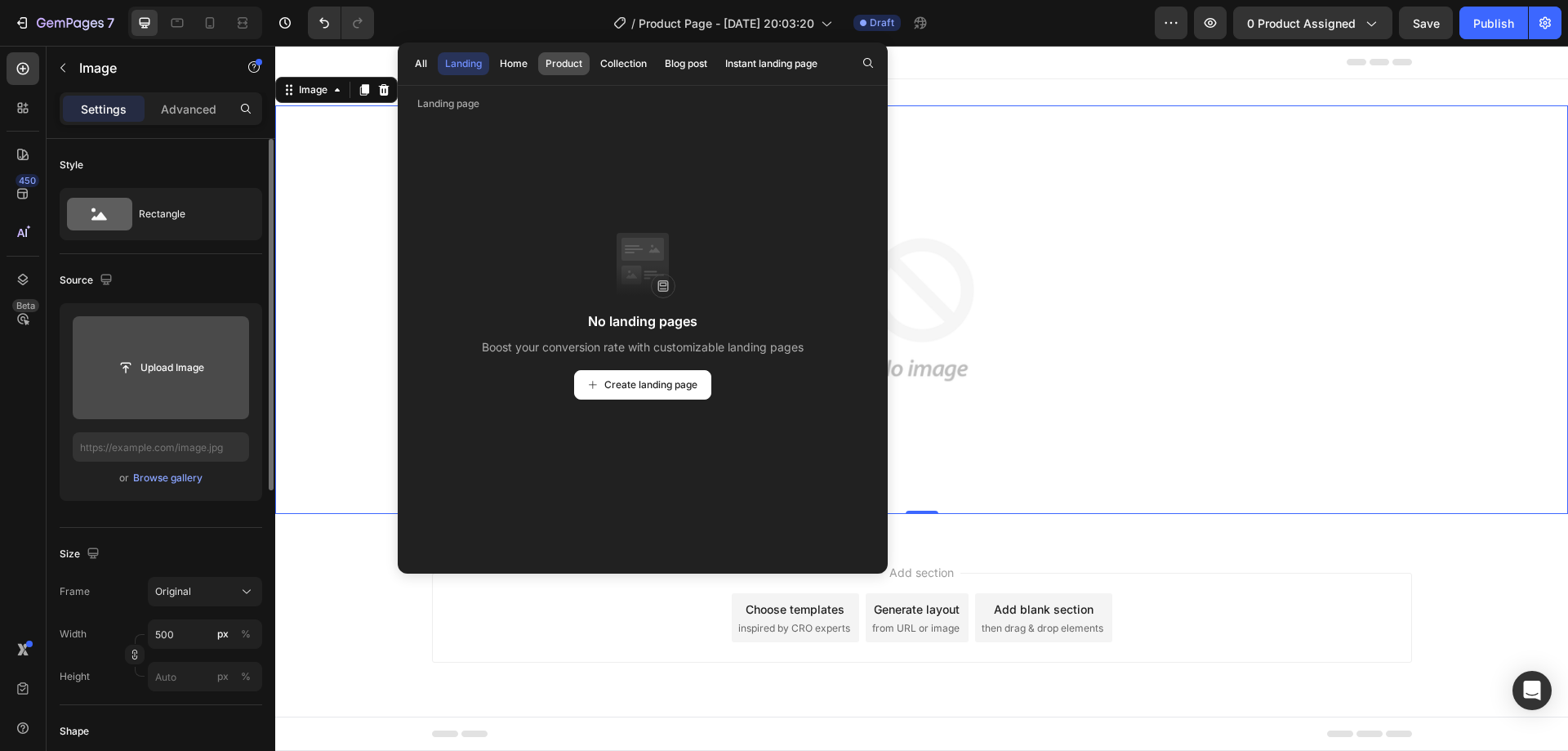
drag, startPoint x: 506, startPoint y: 65, endPoint x: 543, endPoint y: 67, distance: 37.1
click at [507, 65] on div "Home" at bounding box center [514, 63] width 28 height 15
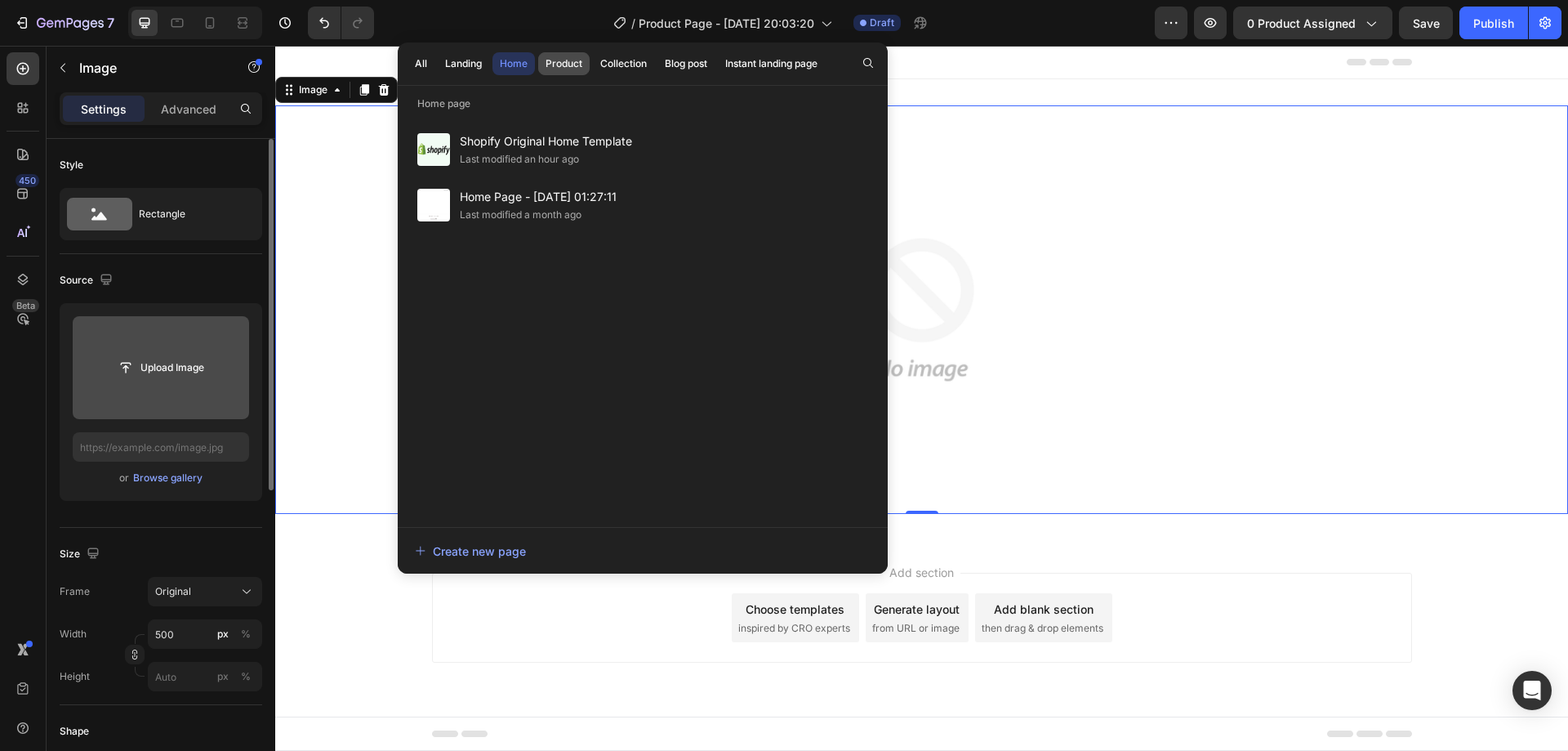
click at [567, 61] on div "Product" at bounding box center [564, 63] width 37 height 15
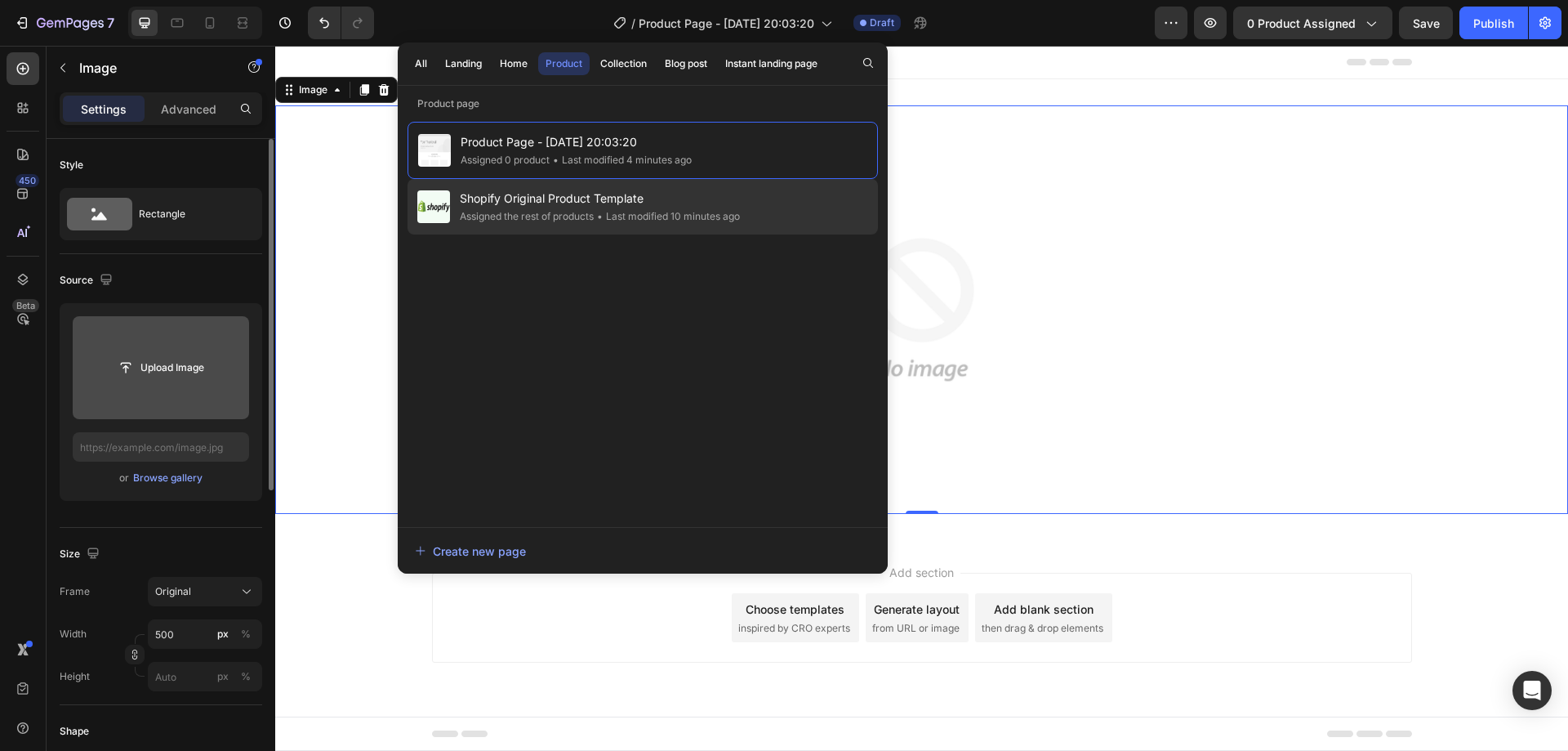
click at [576, 201] on span "Shopify Original Product Template" at bounding box center [600, 198] width 281 height 19
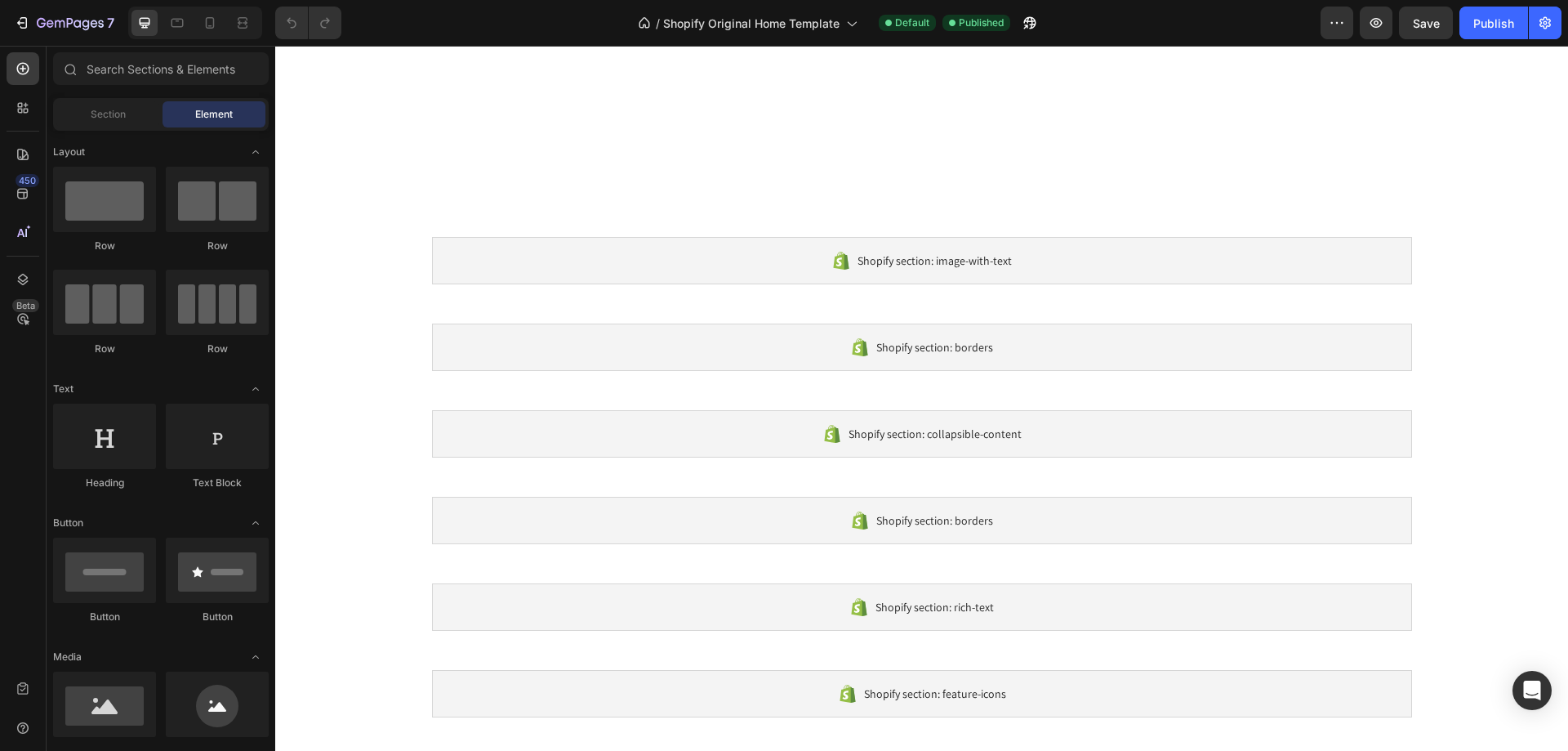
scroll to position [1516, 0]
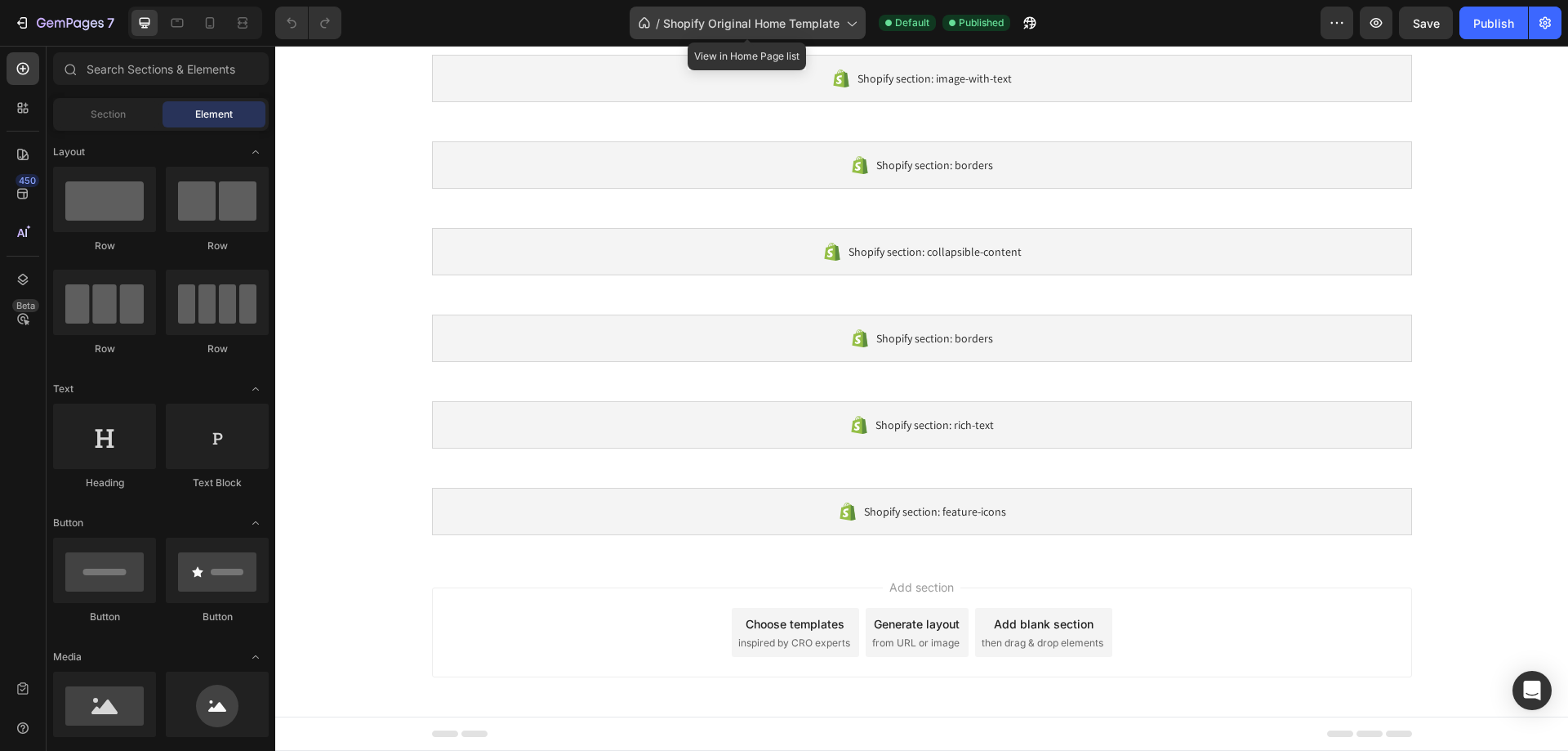
click at [850, 24] on icon at bounding box center [851, 24] width 9 height 5
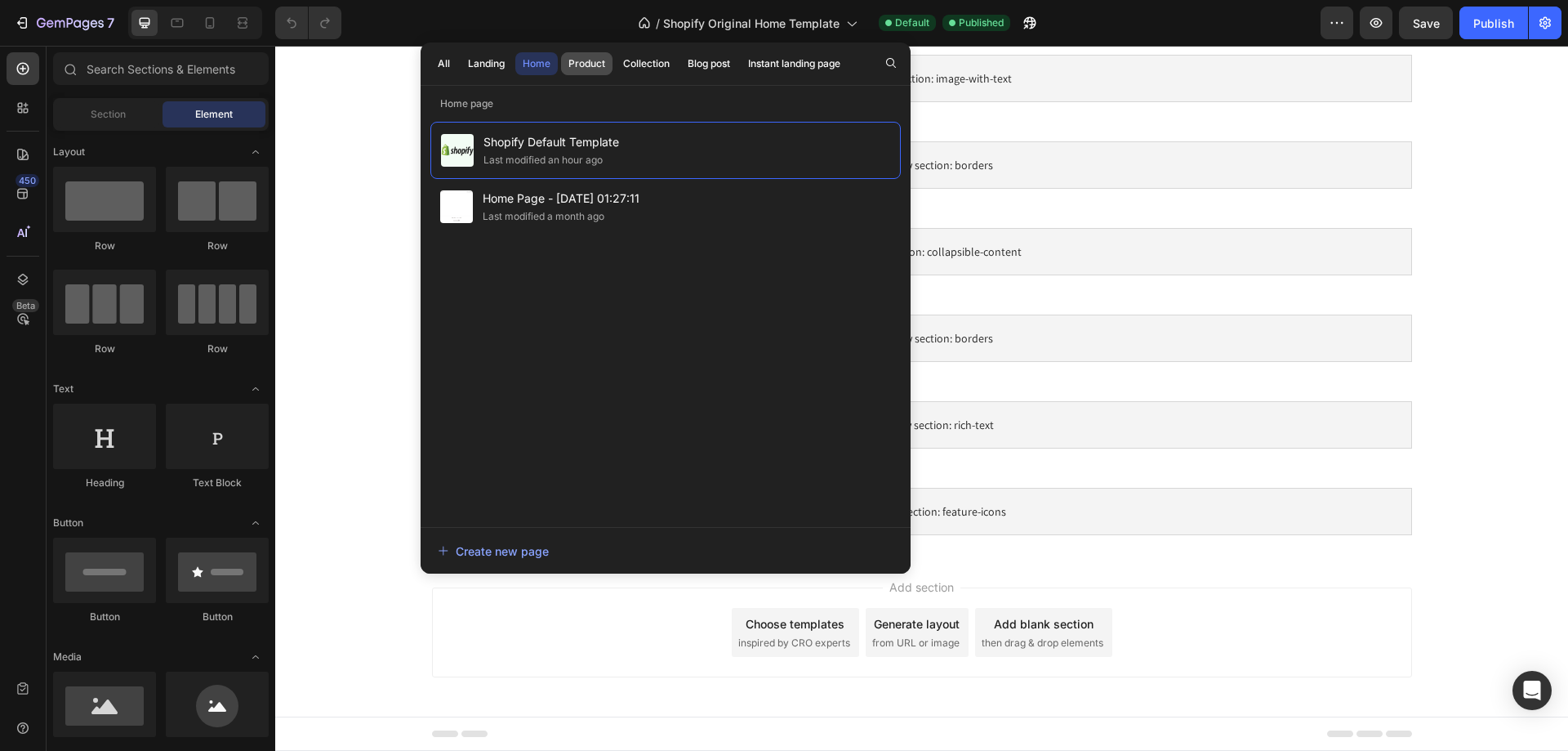
click at [616, 55] on button "Product" at bounding box center [647, 64] width 61 height 23
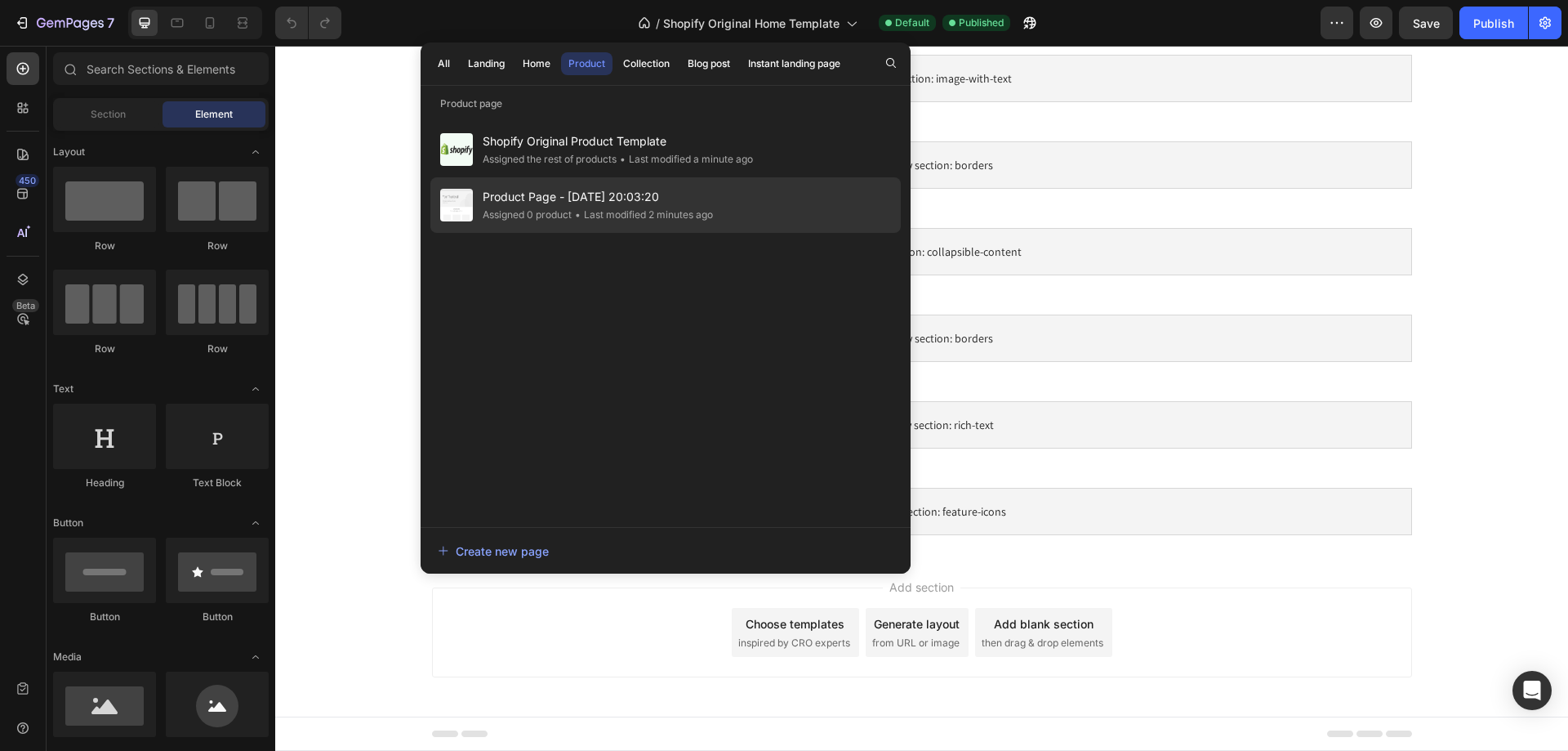
click at [646, 212] on div "• Last modified 2 minutes ago" at bounding box center [642, 214] width 142 height 17
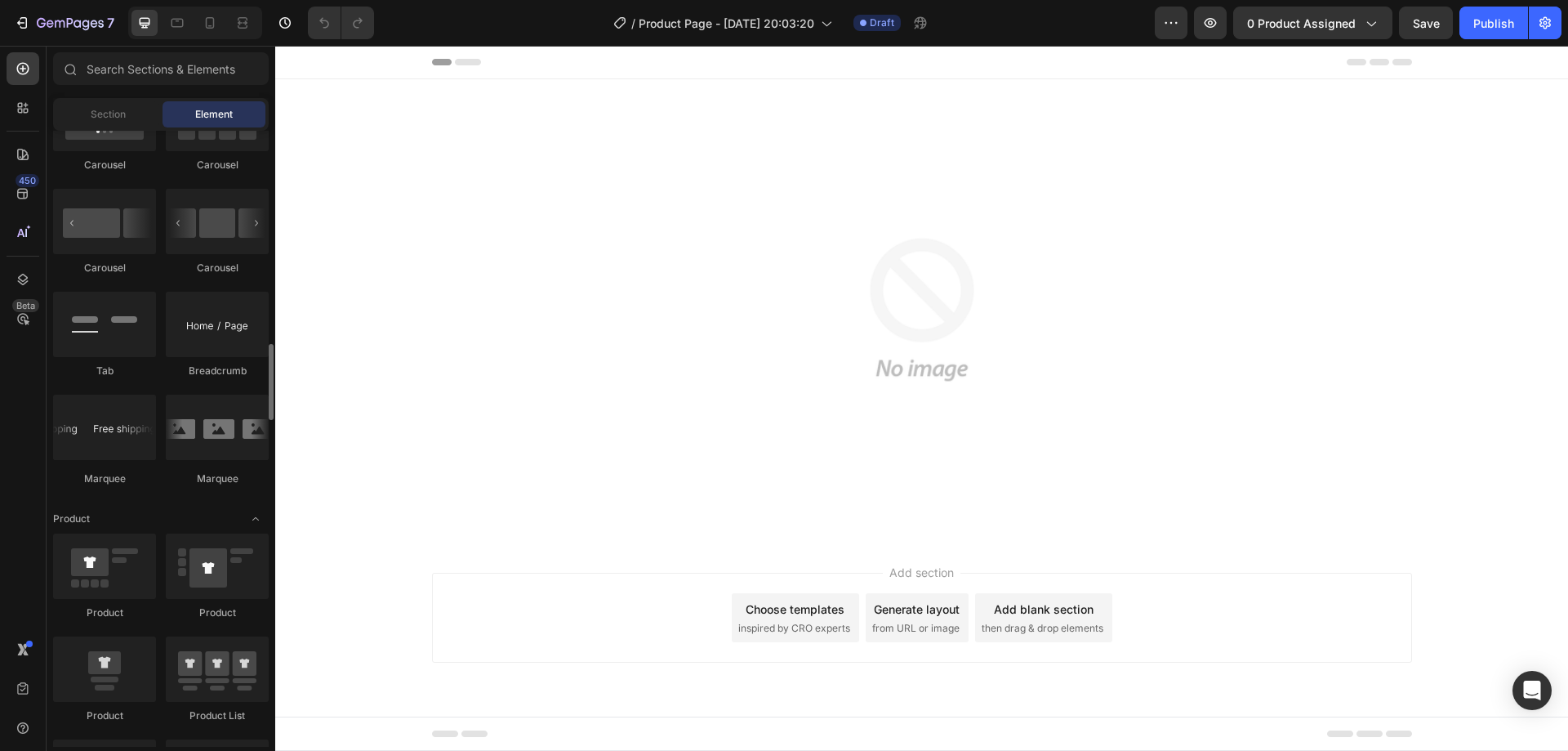
scroll to position [1903, 0]
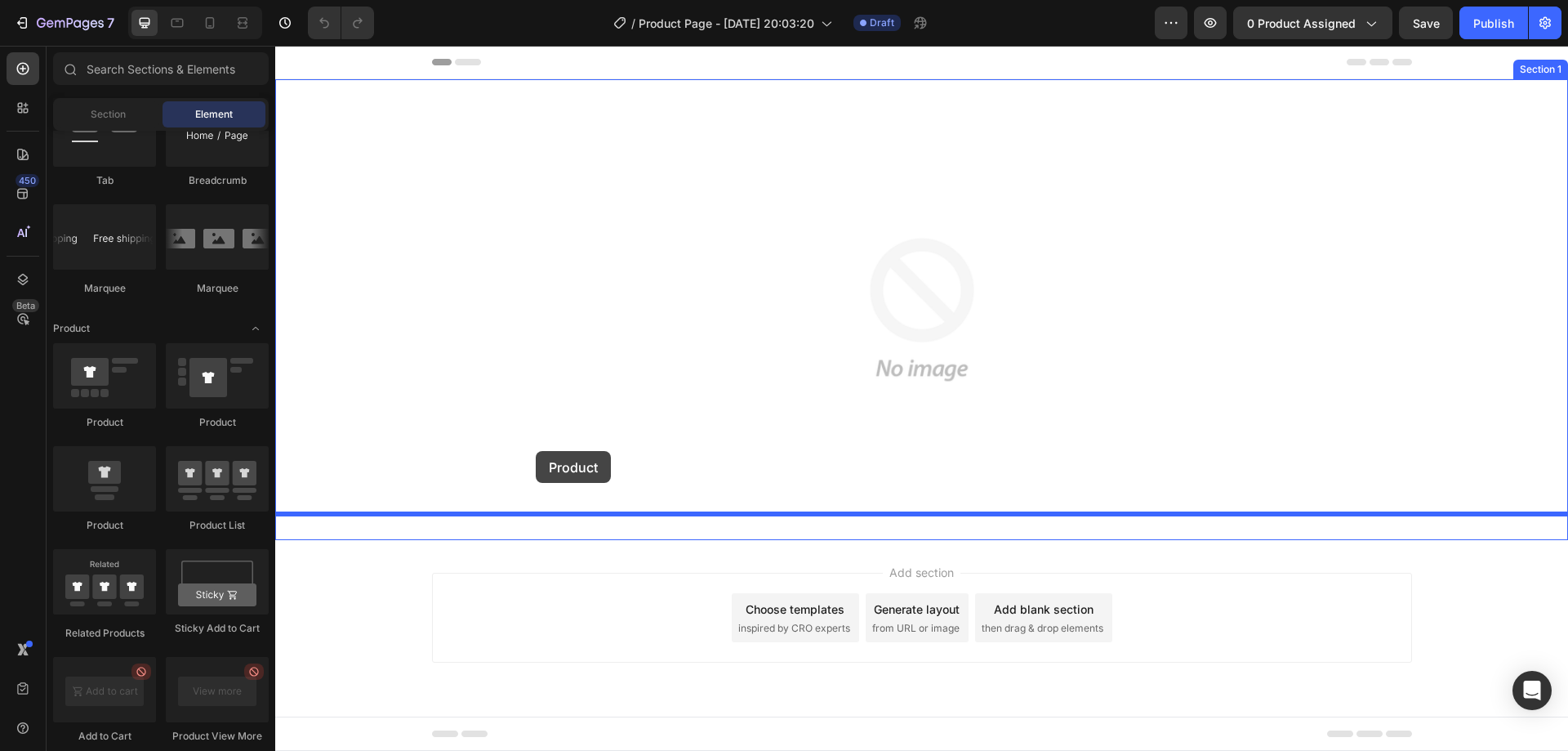
drag, startPoint x: 542, startPoint y: 462, endPoint x: 679, endPoint y: 427, distance: 141.4
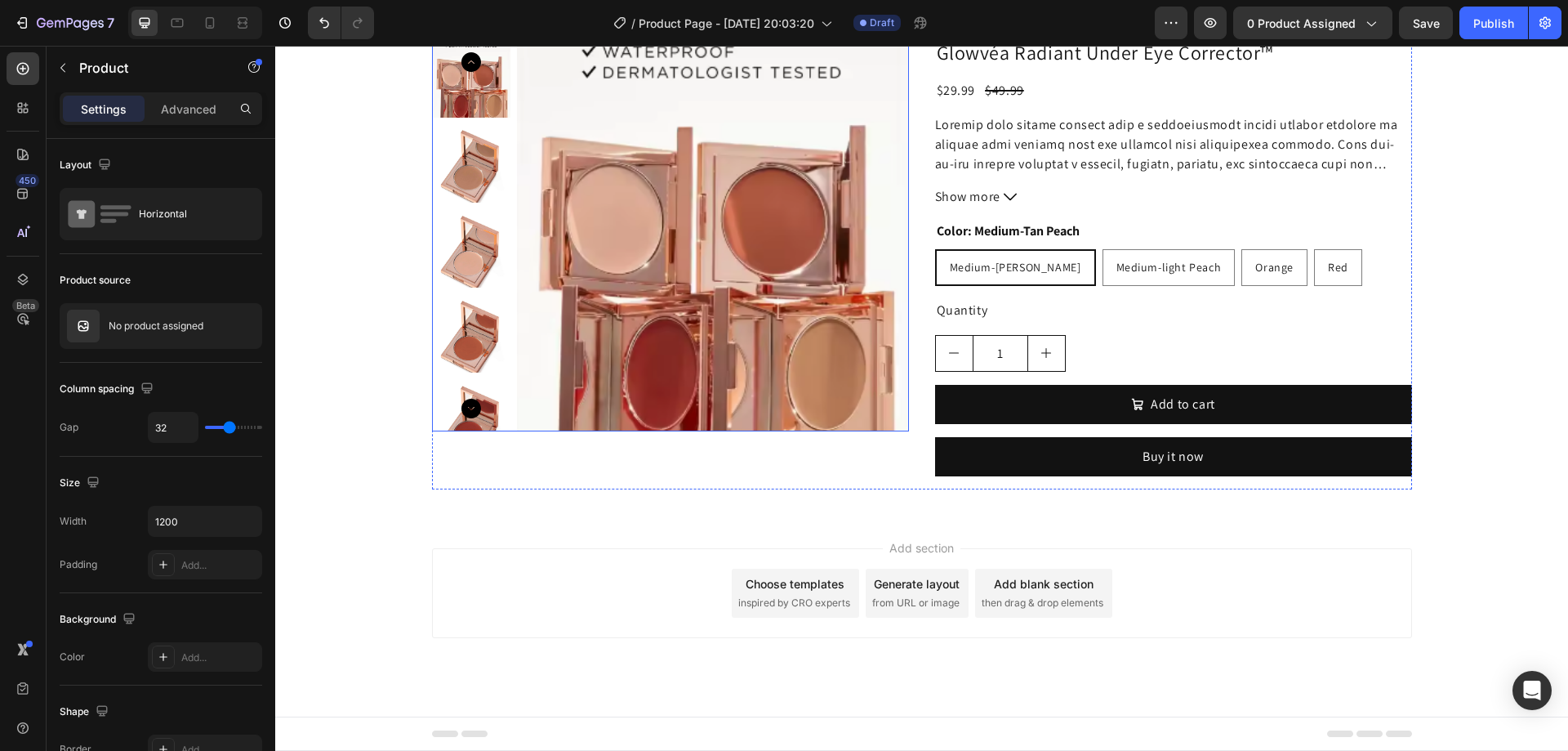
scroll to position [94, 0]
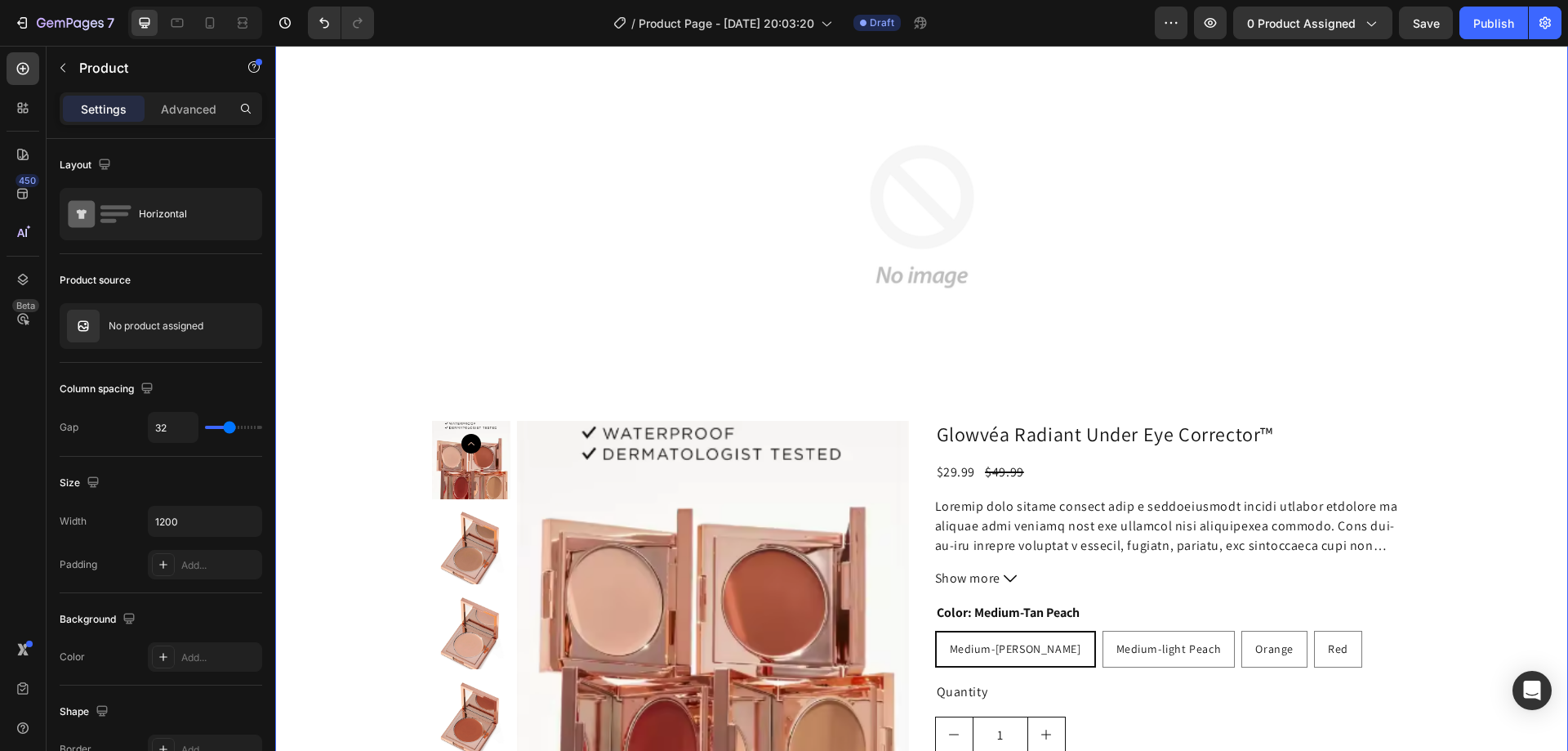
click at [399, 504] on div "Image Product Images Glowvéa Radiant Under Eye Corrector™ Product Title $29.99 …" at bounding box center [921, 442] width 1293 height 859
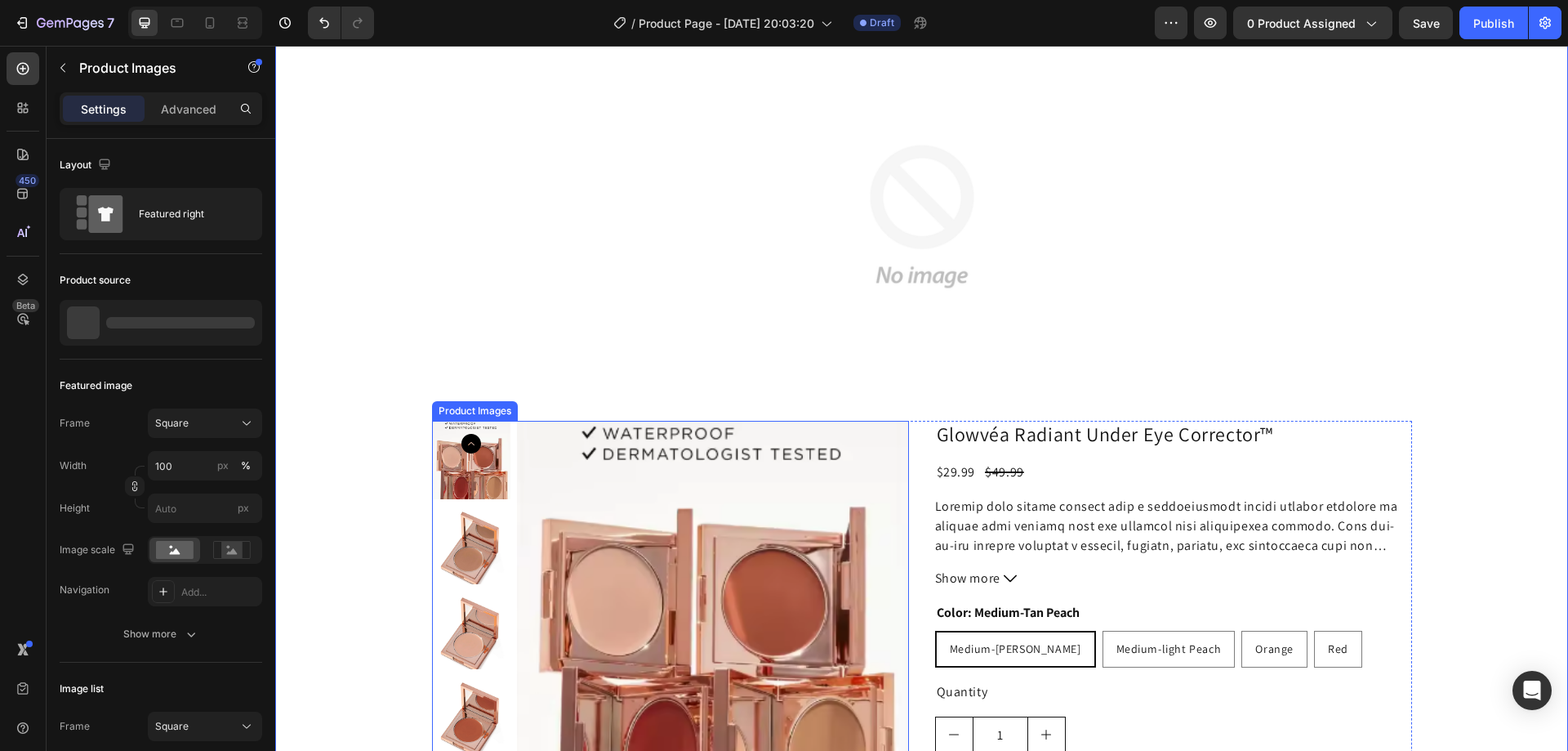
click at [482, 493] on img at bounding box center [471, 460] width 79 height 79
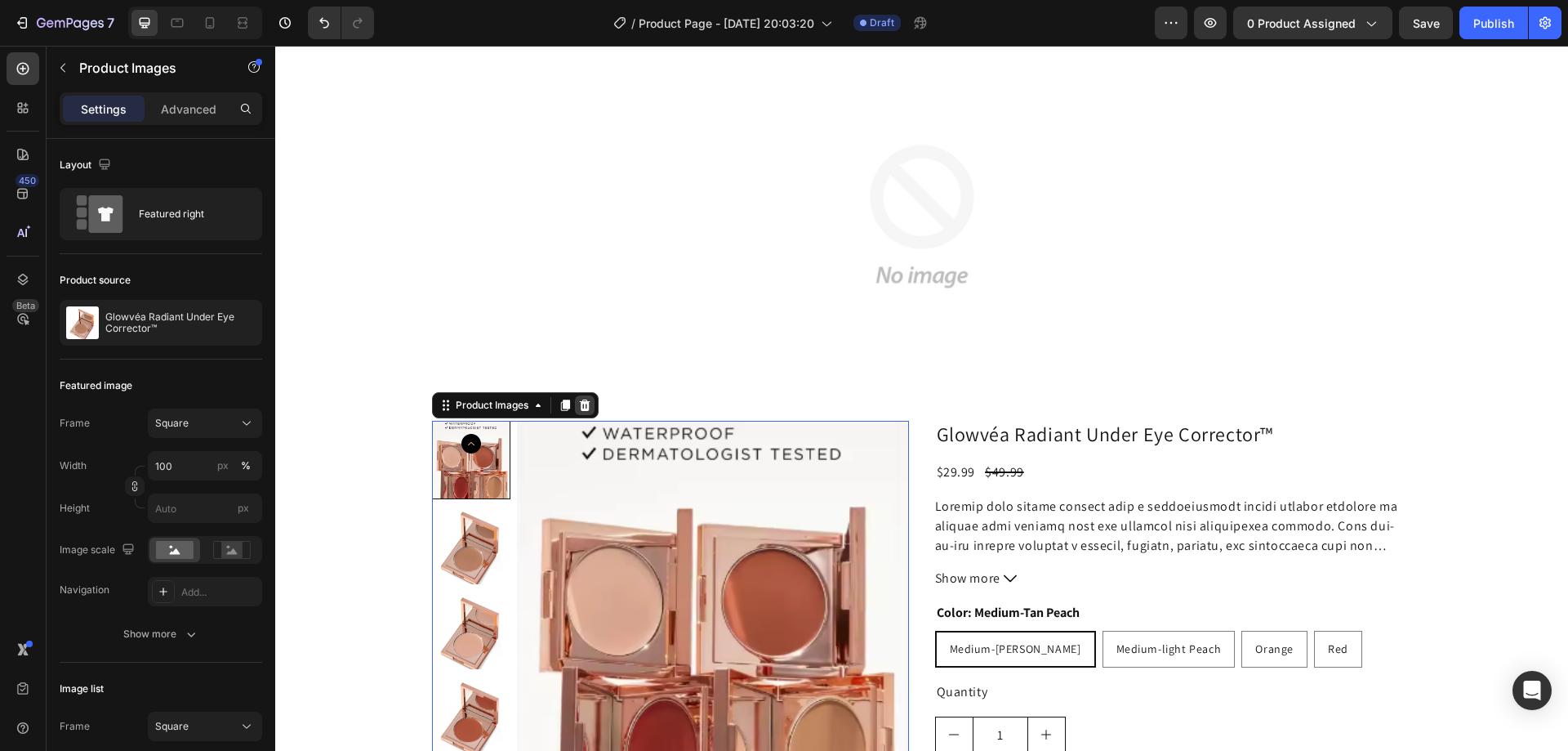
click at [583, 405] on icon at bounding box center [585, 405] width 10 height 11
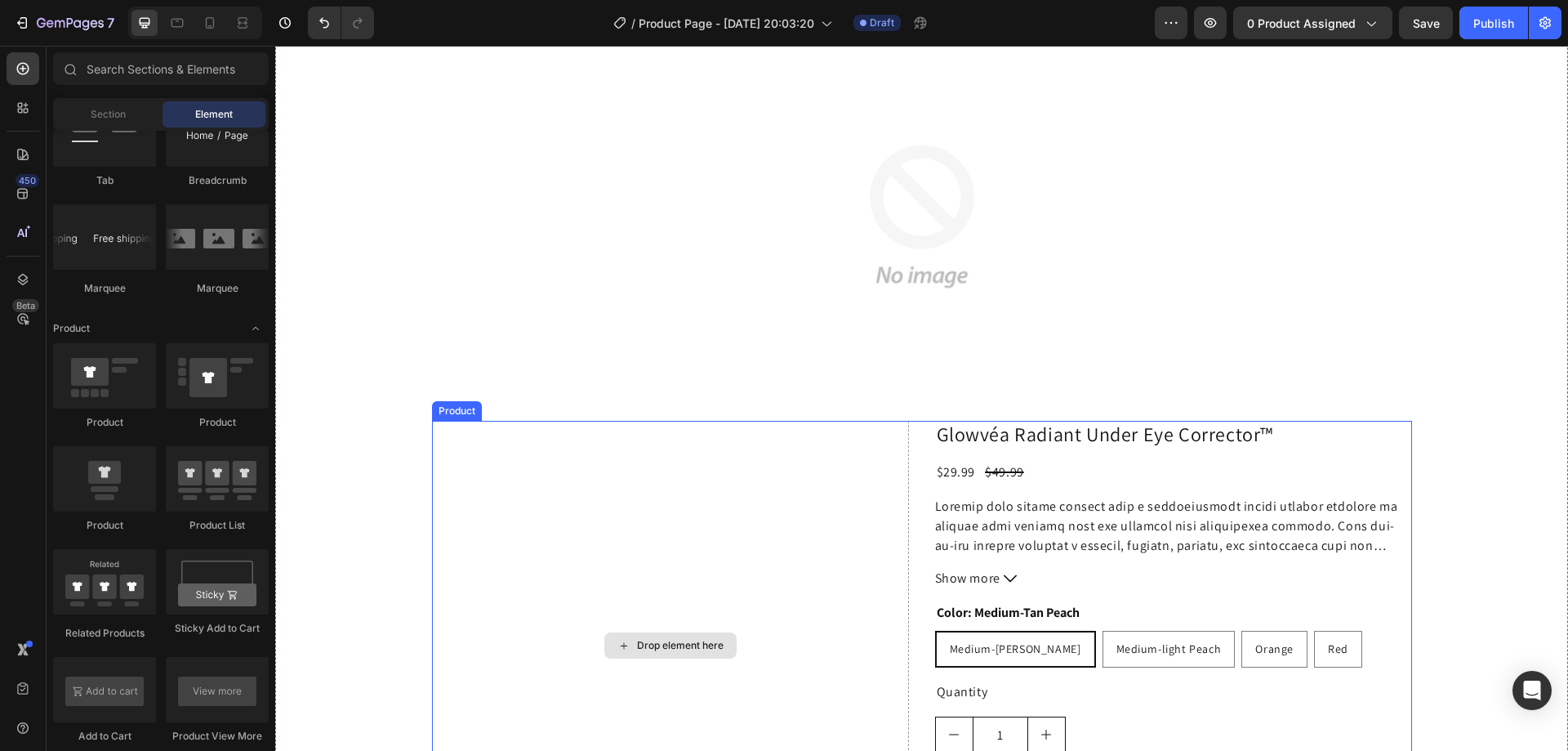
click at [635, 455] on div "Drop element here" at bounding box center [670, 645] width 477 height 450
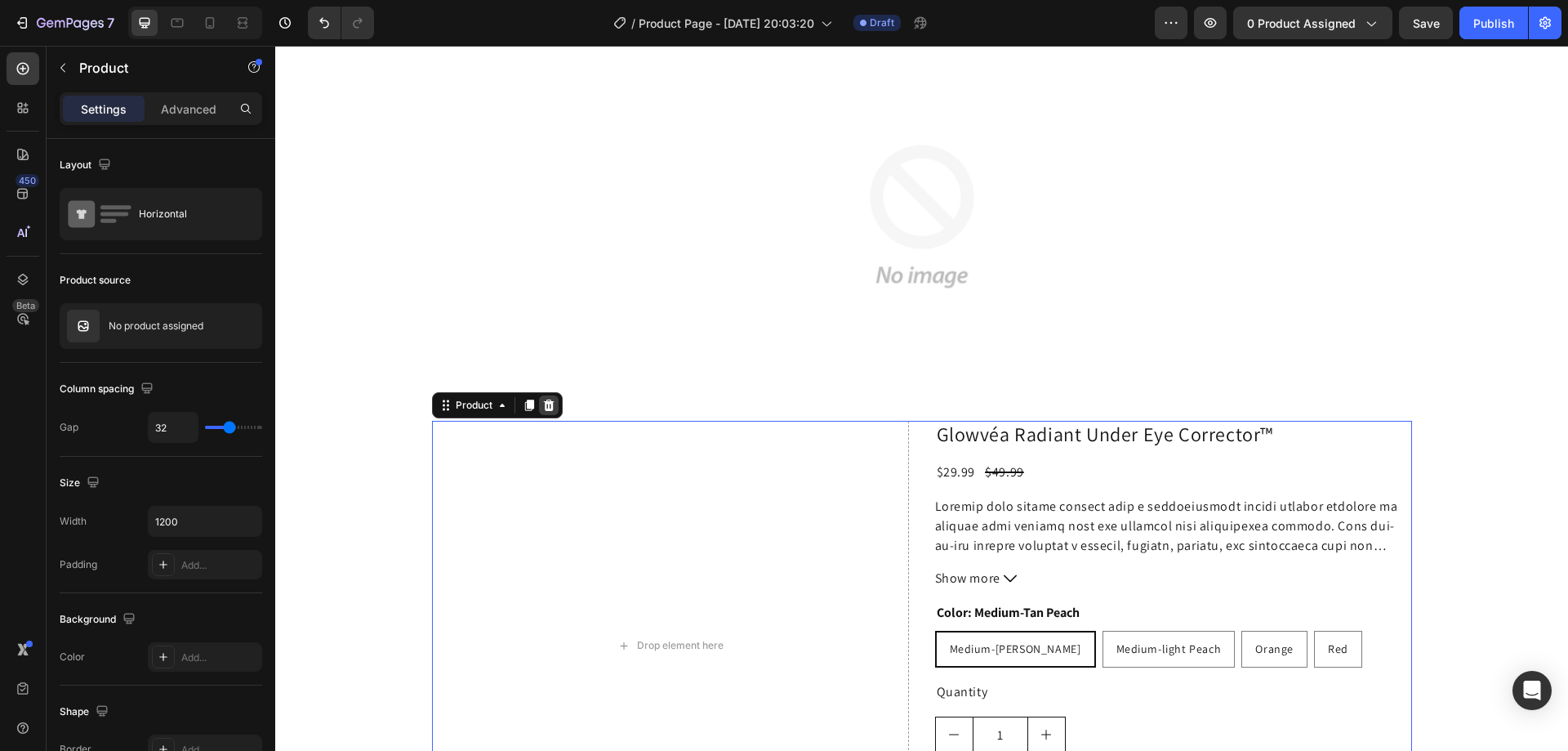
click at [543, 400] on icon at bounding box center [548, 405] width 10 height 11
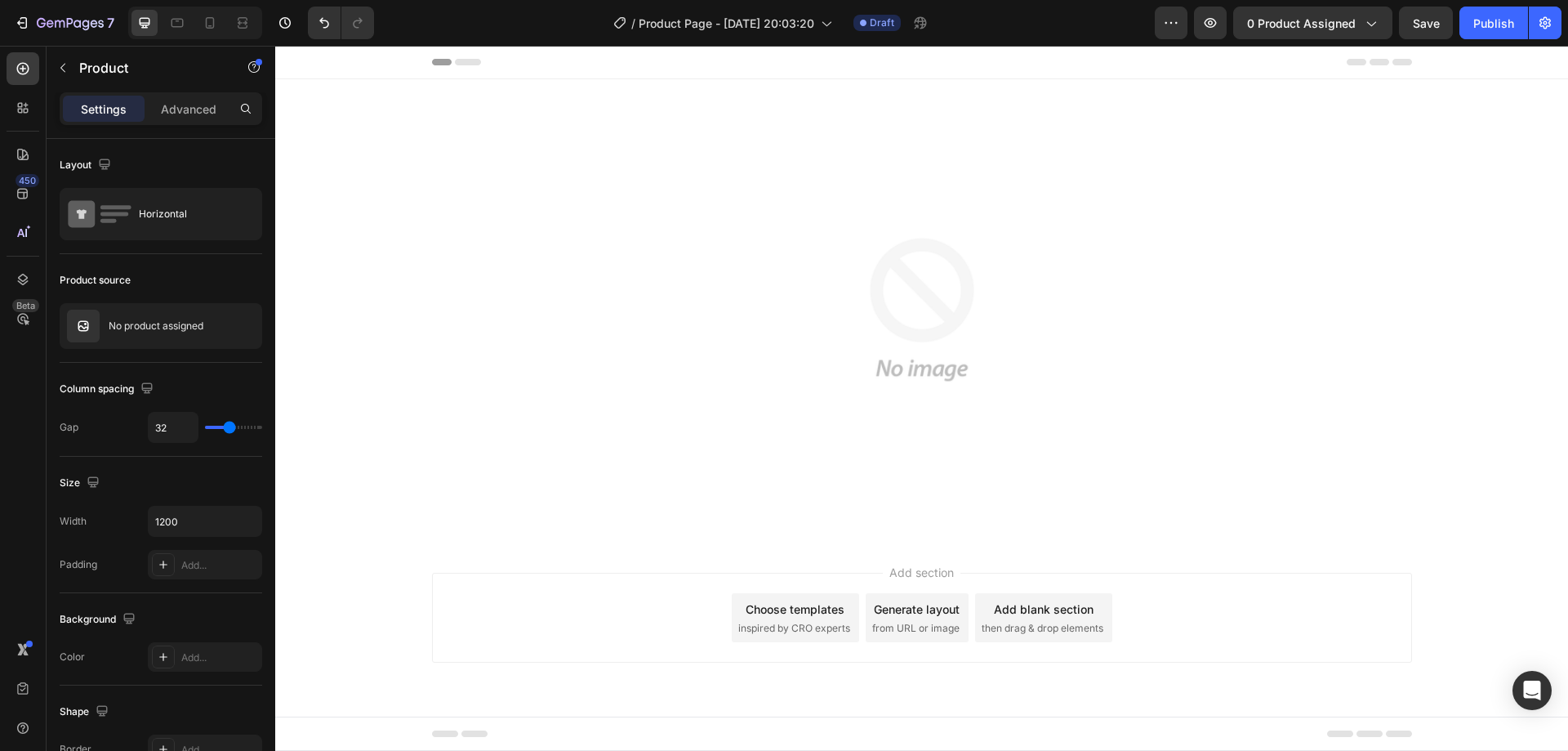
scroll to position [0, 0]
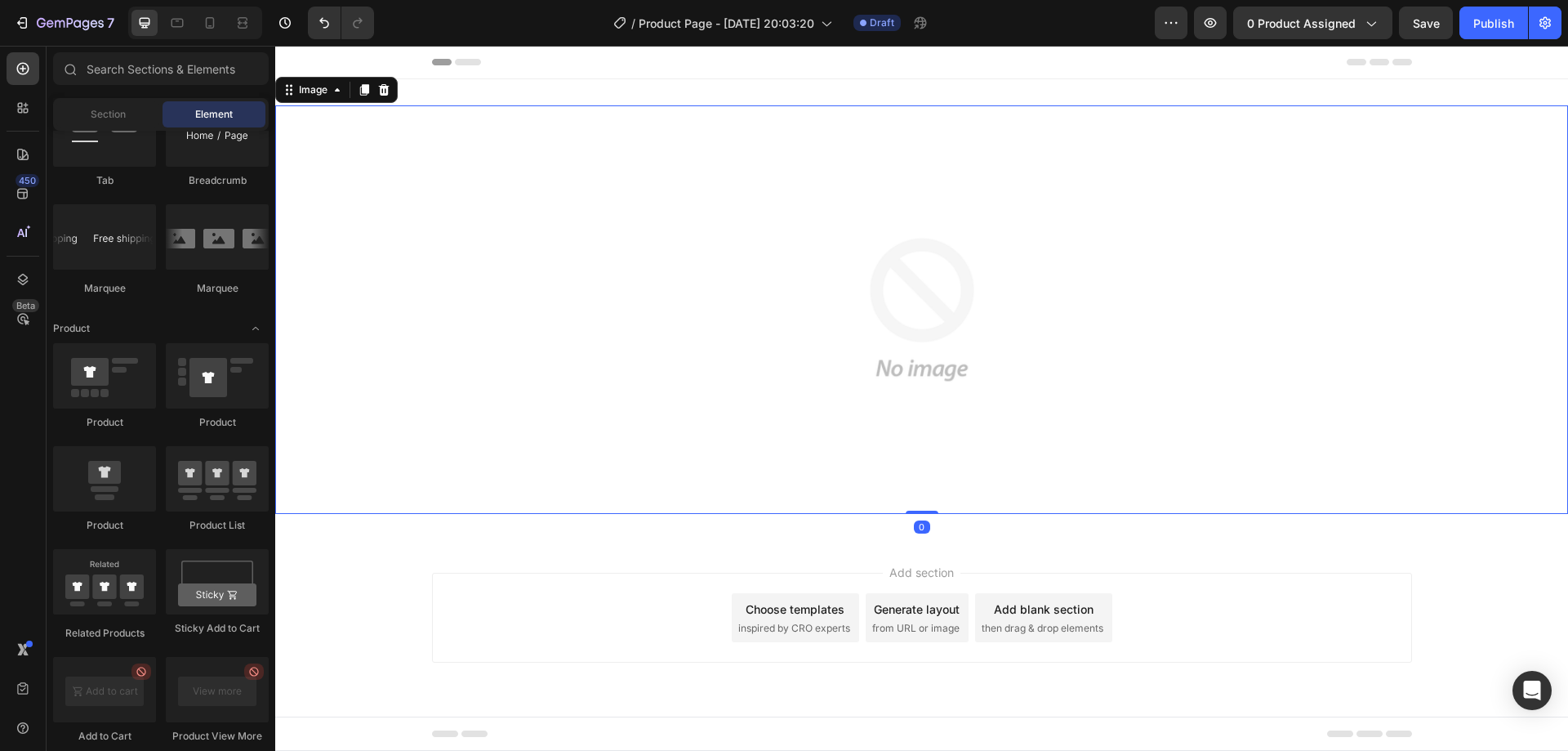
click at [668, 276] on div at bounding box center [921, 309] width 1293 height 408
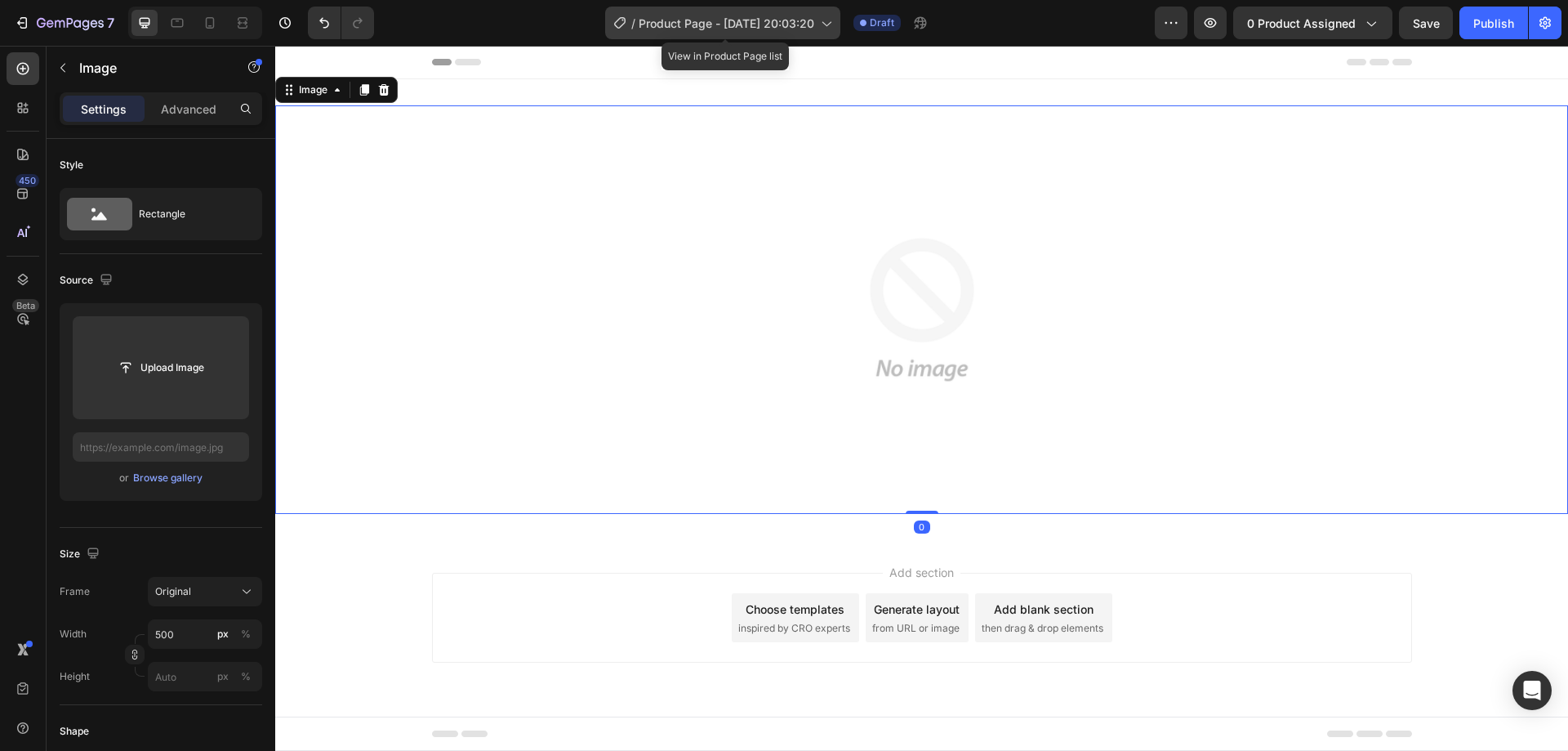
click at [789, 15] on span "Product Page - [DATE] 20:03:20" at bounding box center [726, 24] width 176 height 17
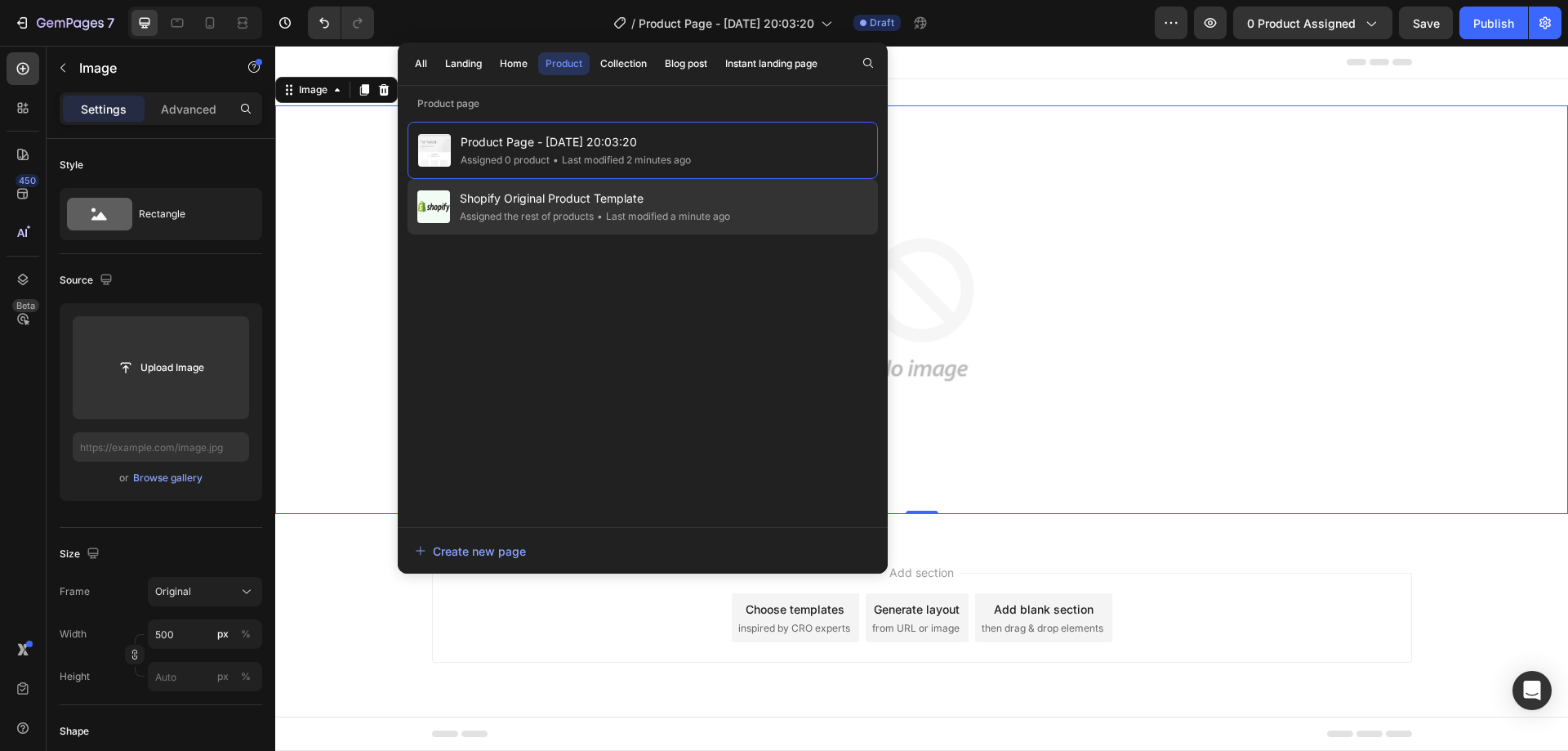
click at [590, 204] on span "Shopify Original Product Template" at bounding box center [594, 198] width 270 height 19
